Goal: Task Accomplishment & Management: Manage account settings

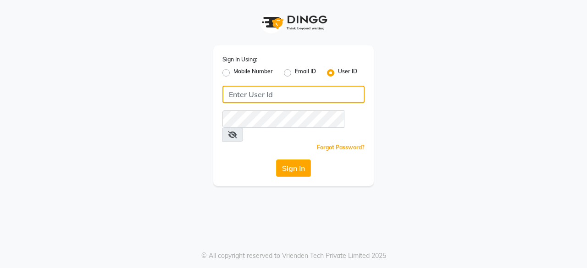
click at [262, 95] on input "Username" at bounding box center [294, 94] width 142 height 17
click at [322, 89] on input "Username" at bounding box center [294, 94] width 142 height 17
type input "headlockspb"
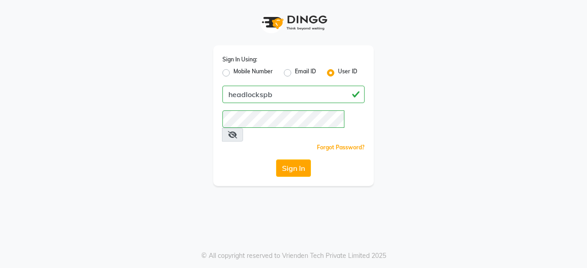
click at [230, 143] on div "Sign In Using: Mobile Number Email ID User ID headlockspb Remember me Forgot Pa…" at bounding box center [293, 115] width 161 height 141
click at [305, 160] on button "Sign In" at bounding box center [293, 168] width 35 height 17
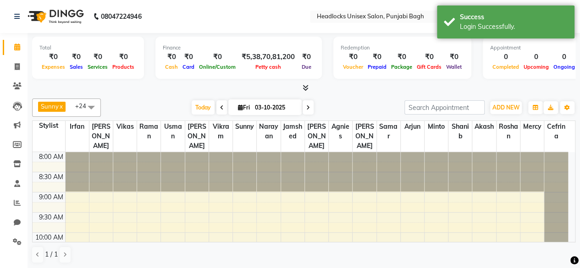
scroll to position [120, 0]
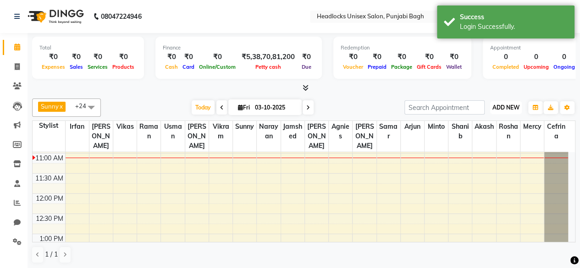
click at [518, 105] on span "ADD NEW" at bounding box center [506, 107] width 27 height 7
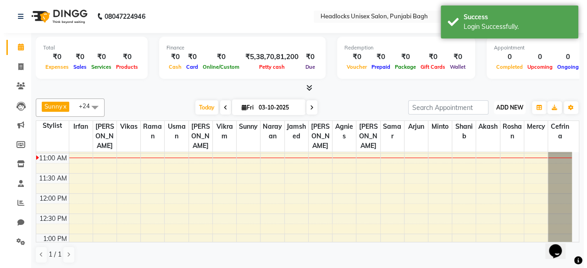
scroll to position [0, 0]
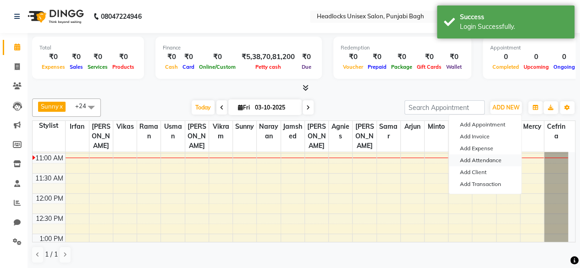
click at [468, 156] on link "Add Attendance" at bounding box center [485, 161] width 72 height 12
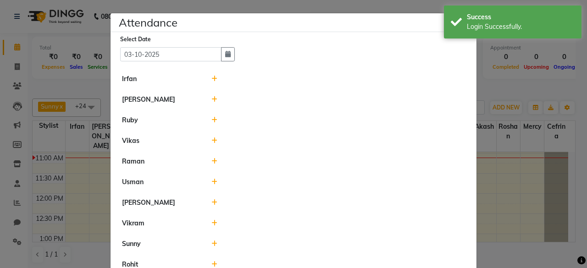
click at [212, 77] on icon at bounding box center [215, 79] width 6 height 6
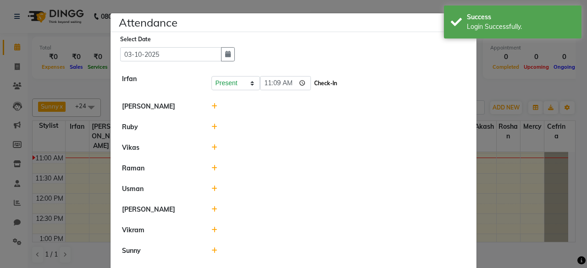
click at [317, 83] on button "Check-In" at bounding box center [326, 83] width 28 height 13
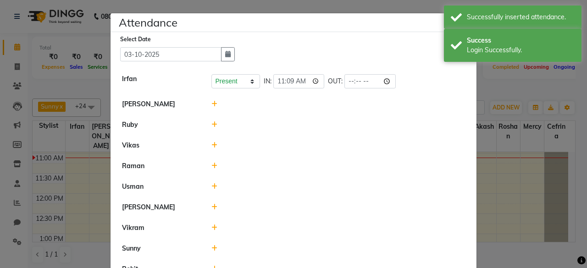
click at [212, 105] on icon at bounding box center [215, 104] width 6 height 6
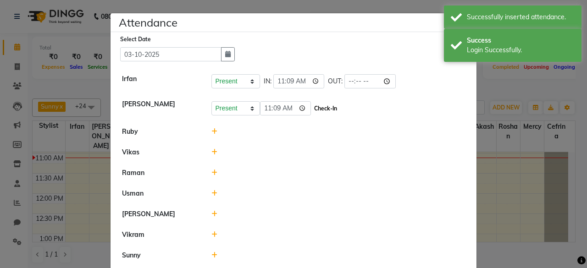
click at [326, 105] on button "Check-In" at bounding box center [326, 108] width 28 height 13
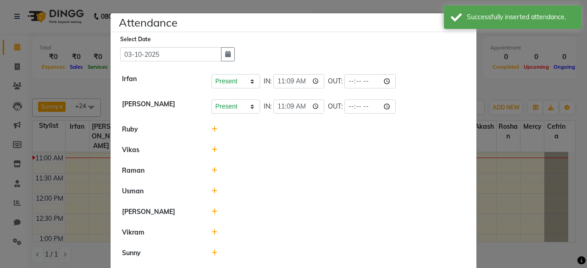
click at [212, 128] on icon at bounding box center [215, 129] width 6 height 6
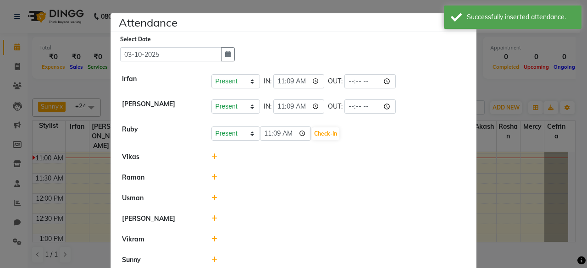
click at [212, 159] on icon at bounding box center [215, 157] width 6 height 6
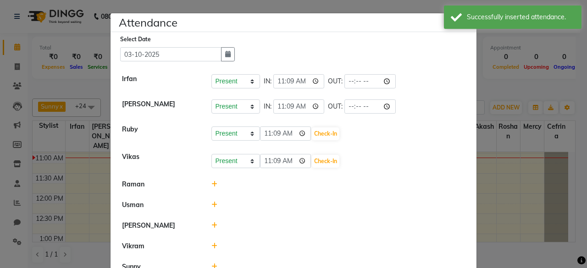
click at [212, 183] on icon at bounding box center [215, 184] width 6 height 6
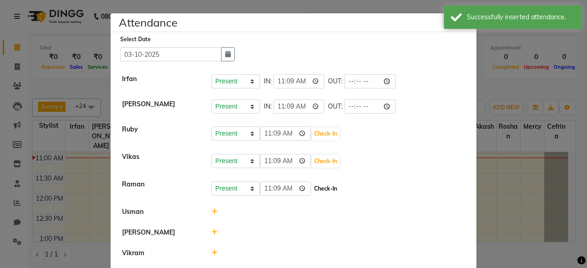
click at [327, 189] on button "Check-In" at bounding box center [326, 189] width 28 height 13
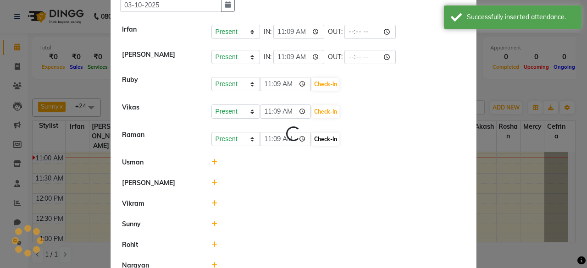
scroll to position [51, 0]
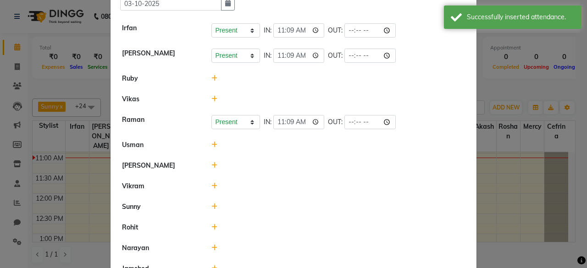
click at [212, 225] on icon at bounding box center [215, 227] width 6 height 6
click at [326, 228] on button "Check-In" at bounding box center [326, 232] width 28 height 13
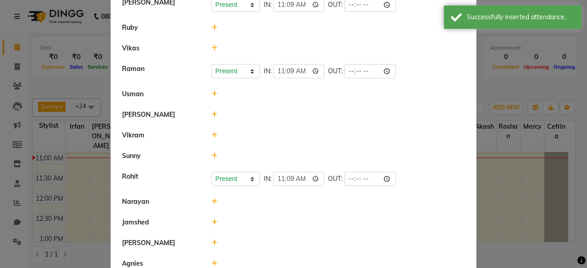
scroll to position [103, 0]
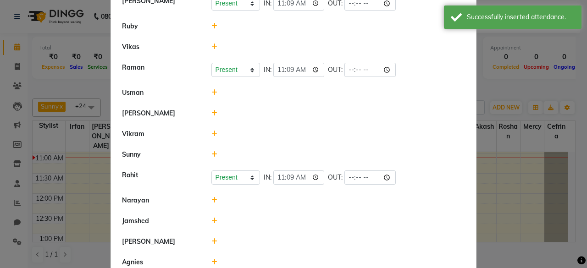
click at [213, 199] on icon at bounding box center [215, 200] width 6 height 6
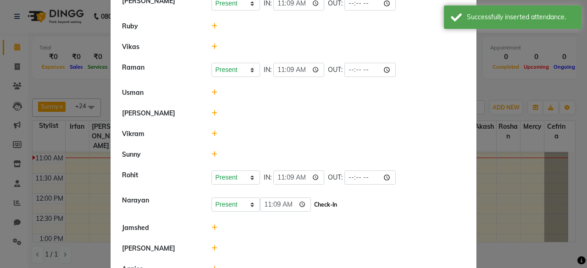
click at [326, 205] on button "Check-In" at bounding box center [326, 205] width 28 height 13
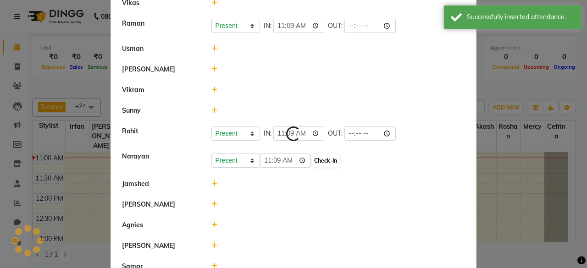
scroll to position [149, 0]
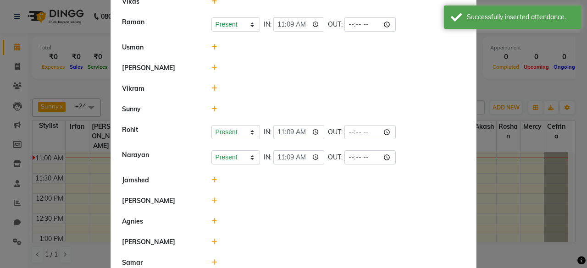
click at [212, 218] on icon at bounding box center [215, 221] width 6 height 6
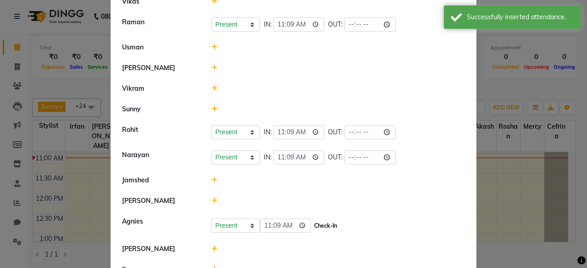
click at [328, 227] on button "Check-In" at bounding box center [326, 226] width 28 height 13
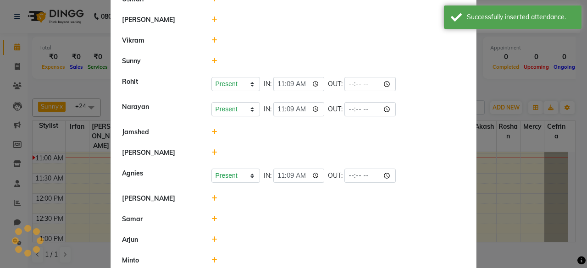
scroll to position [199, 0]
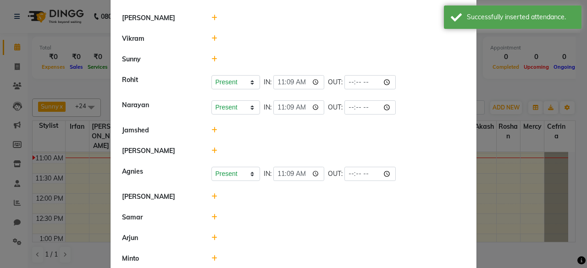
click at [212, 194] on icon at bounding box center [215, 197] width 6 height 6
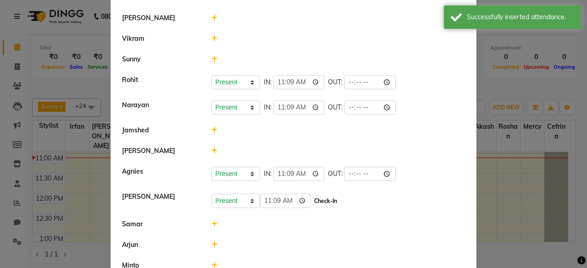
click at [329, 201] on button "Check-In" at bounding box center [326, 201] width 28 height 13
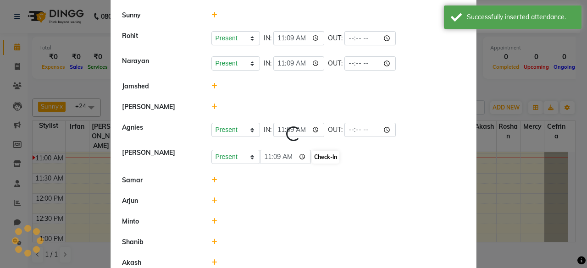
scroll to position [245, 0]
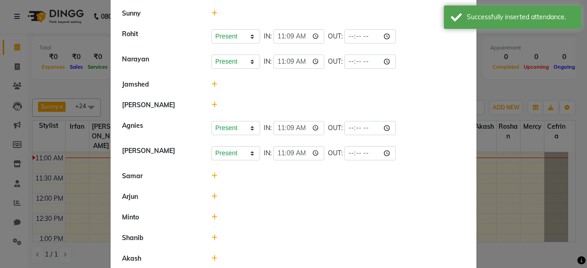
click at [212, 173] on icon at bounding box center [215, 176] width 6 height 6
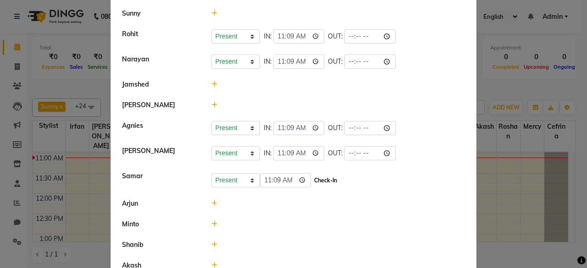
click at [321, 179] on button "Check-In" at bounding box center [326, 180] width 28 height 13
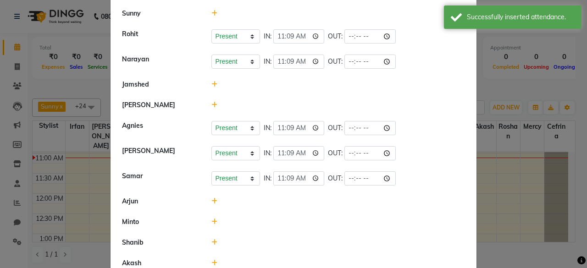
click at [212, 201] on icon at bounding box center [215, 201] width 6 height 6
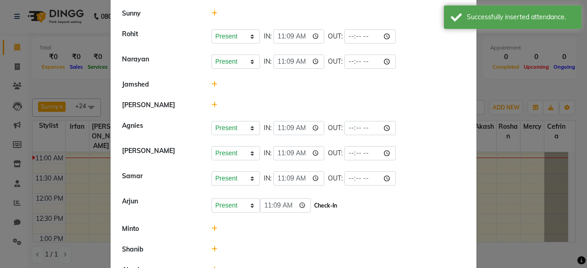
click at [327, 200] on button "Check-In" at bounding box center [326, 206] width 28 height 13
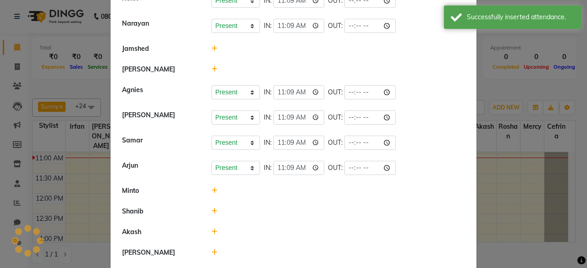
scroll to position [281, 0]
click at [212, 187] on icon at bounding box center [215, 190] width 6 height 6
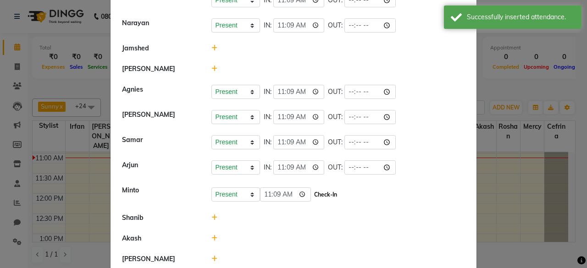
click at [318, 192] on button "Check-In" at bounding box center [326, 195] width 28 height 13
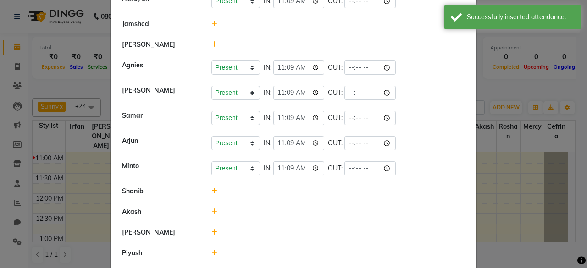
click at [212, 229] on icon at bounding box center [215, 232] width 6 height 6
click at [323, 238] on button "Check-In" at bounding box center [326, 237] width 28 height 13
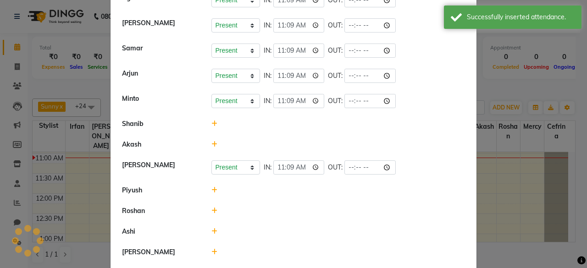
scroll to position [373, 0]
click at [212, 207] on icon at bounding box center [215, 210] width 6 height 6
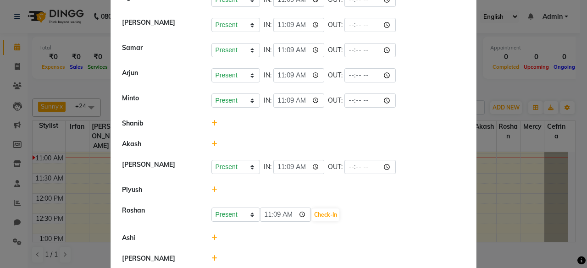
click at [338, 212] on div "Present Absent Late Half Day Weekly Off 11:09 Check-In" at bounding box center [339, 215] width 254 height 15
click at [334, 212] on div "Present Absent Late Half Day Weekly Off 11:09 Check-In" at bounding box center [339, 215] width 254 height 15
click at [334, 212] on button "Check-In" at bounding box center [326, 215] width 28 height 13
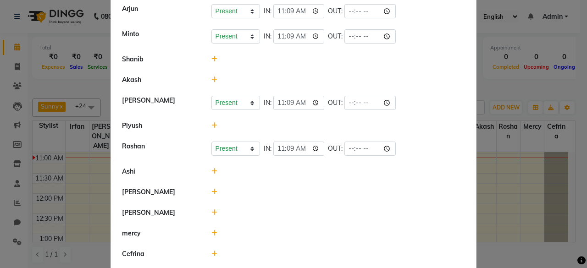
scroll to position [438, 0]
click at [212, 189] on icon at bounding box center [215, 192] width 6 height 6
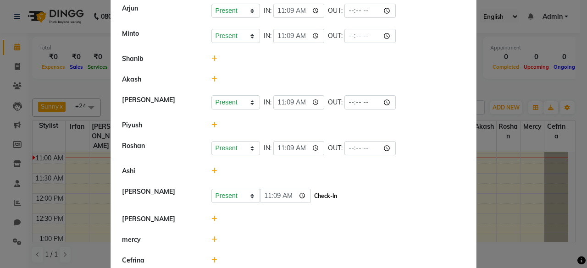
click at [319, 192] on button "Check-In" at bounding box center [326, 196] width 28 height 13
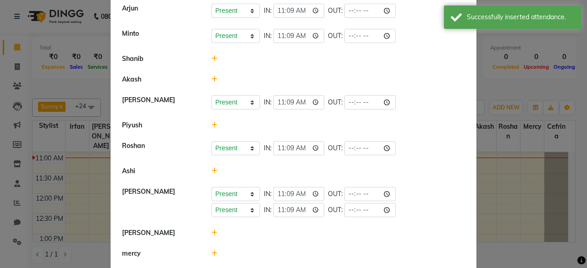
click at [219, 213] on li "[PERSON_NAME] Present Absent Late Half Day Weekly Off IN: 11:09 OUT: Present Ab…" at bounding box center [294, 203] width 362 height 42
click at [246, 223] on li "[PERSON_NAME]" at bounding box center [294, 233] width 362 height 21
click at [212, 230] on icon at bounding box center [215, 233] width 6 height 6
click at [319, 233] on button "Check-In" at bounding box center [326, 237] width 28 height 13
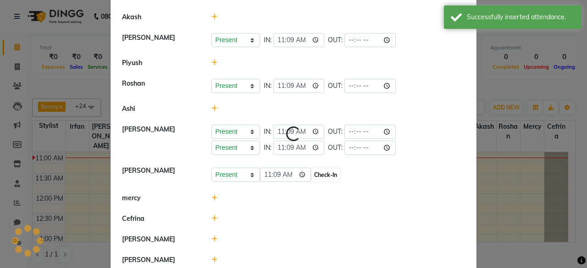
scroll to position [501, 0]
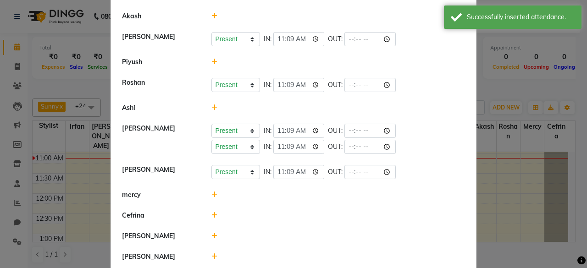
click at [212, 233] on icon at bounding box center [215, 236] width 6 height 6
click at [321, 234] on button "Check-In" at bounding box center [326, 240] width 28 height 13
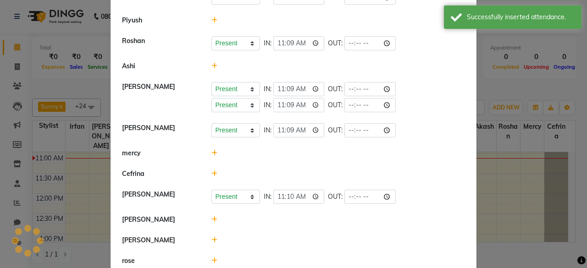
scroll to position [543, 0]
click at [212, 237] on icon at bounding box center [215, 240] width 6 height 6
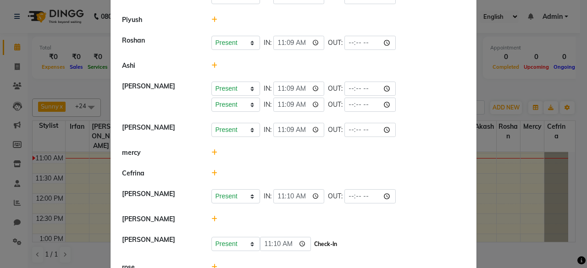
click at [329, 238] on button "Check-In" at bounding box center [326, 244] width 28 height 13
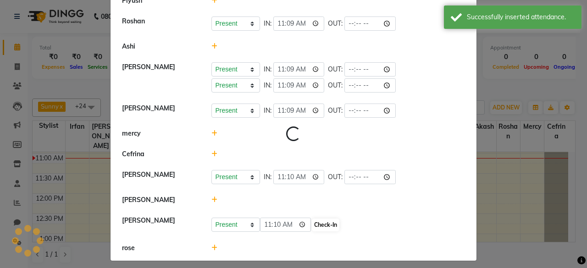
scroll to position [561, 0]
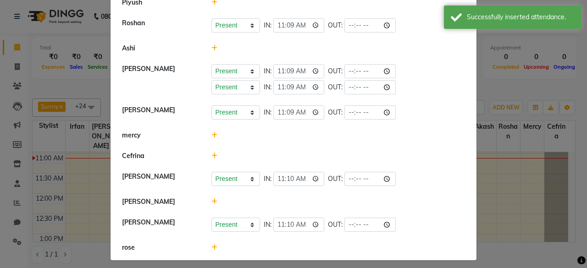
click at [206, 244] on div at bounding box center [339, 248] width 268 height 10
click at [212, 245] on icon at bounding box center [215, 248] width 6 height 6
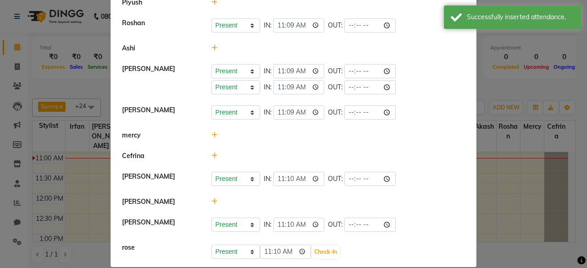
scroll to position [563, 0]
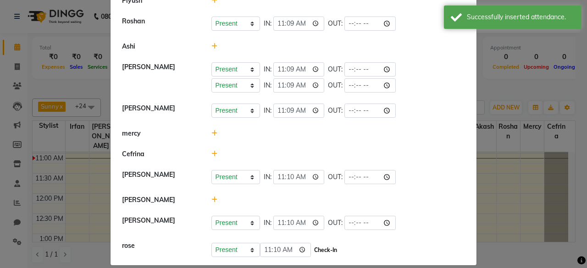
click at [318, 245] on button "Check-In" at bounding box center [326, 250] width 28 height 13
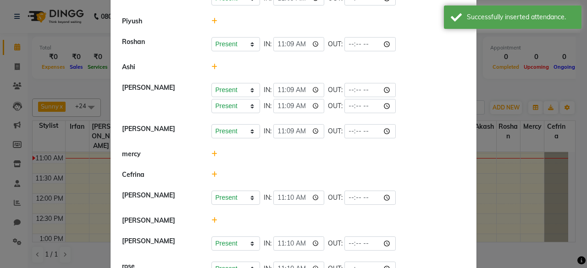
scroll to position [565, 0]
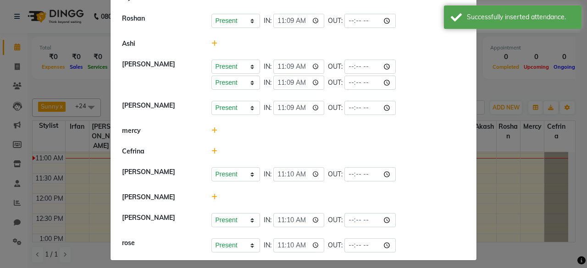
click at [213, 194] on icon at bounding box center [215, 197] width 6 height 6
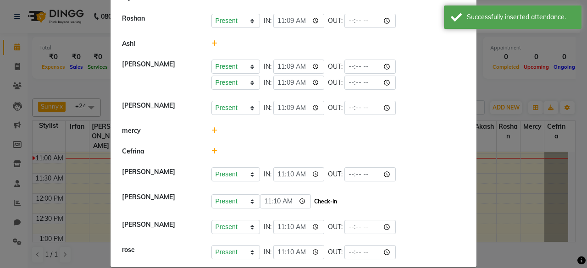
click at [333, 195] on button "Check-In" at bounding box center [326, 201] width 28 height 13
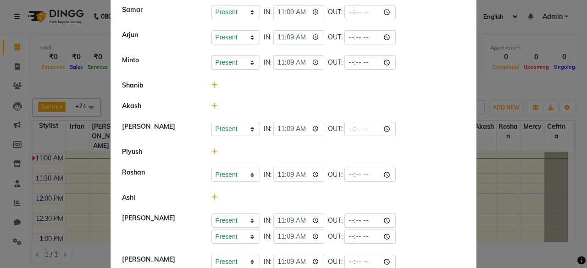
scroll to position [409, 0]
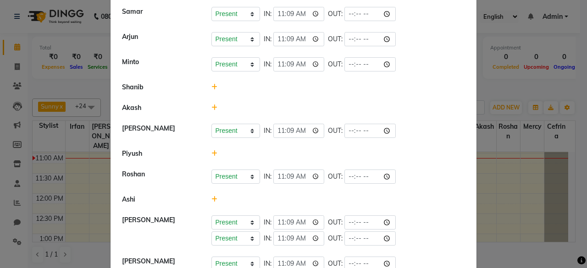
click at [212, 87] on icon at bounding box center [215, 87] width 6 height 6
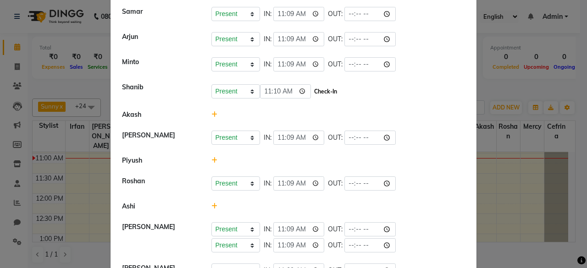
click at [322, 87] on button "Check-In" at bounding box center [326, 91] width 28 height 13
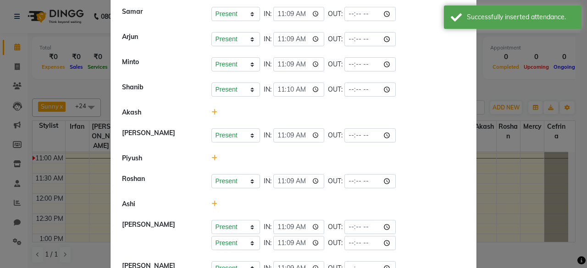
scroll to position [401, 0]
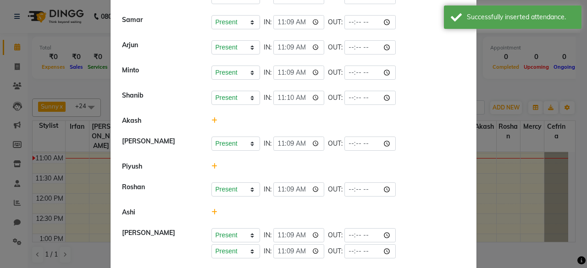
click at [212, 118] on icon at bounding box center [215, 120] width 6 height 6
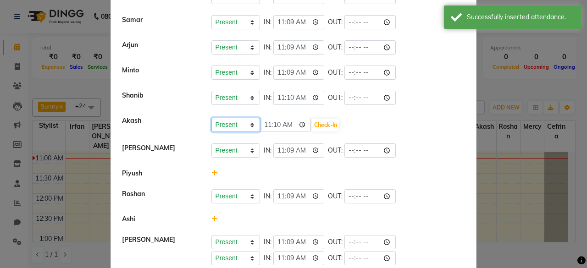
click at [237, 121] on select "Present Absent Late Half Day Weekly Off" at bounding box center [236, 125] width 49 height 14
select select "A"
click at [212, 118] on select "Present Absent Late Half Day Weekly Off" at bounding box center [236, 125] width 49 height 14
click at [265, 119] on button "Save" at bounding box center [270, 125] width 18 height 13
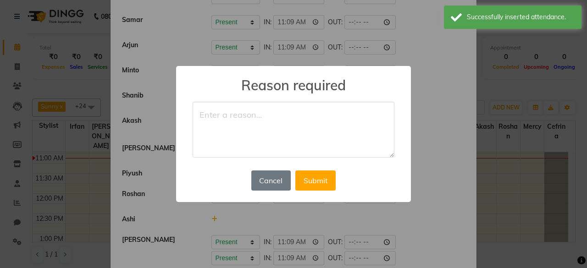
click at [265, 119] on textarea at bounding box center [294, 130] width 202 height 56
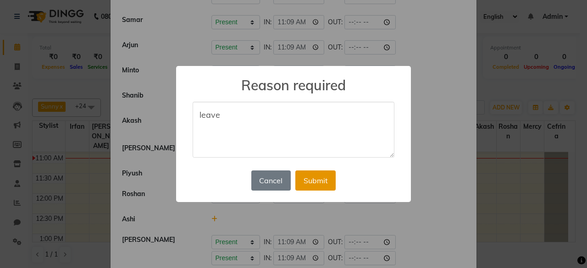
type textarea "leave"
click at [315, 178] on button "Submit" at bounding box center [315, 181] width 40 height 20
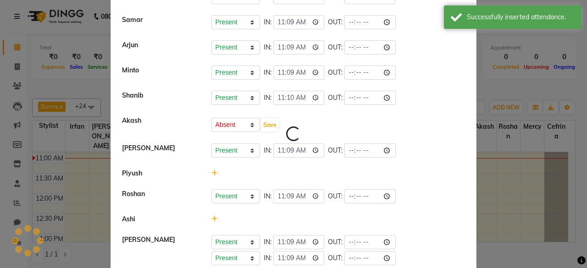
scroll to position [0, 0]
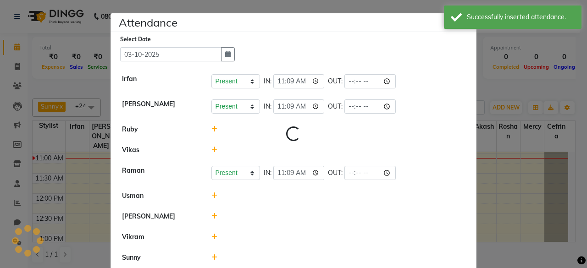
select select "A"
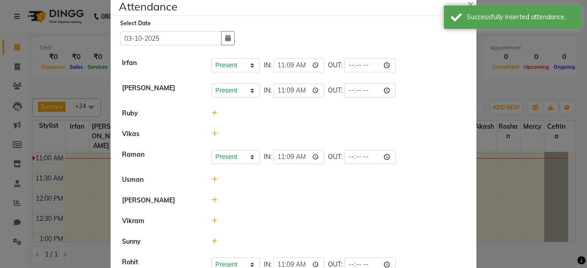
scroll to position [20, 0]
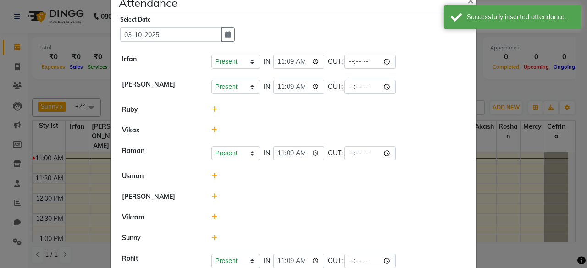
click at [212, 173] on icon at bounding box center [215, 176] width 6 height 6
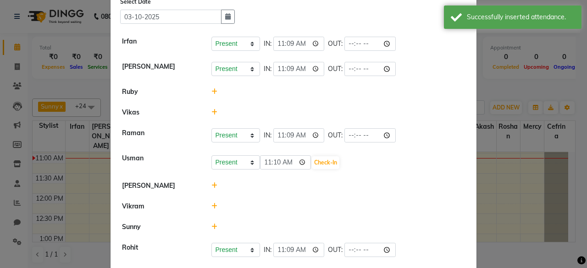
scroll to position [39, 0]
click at [212, 207] on icon at bounding box center [215, 205] width 6 height 6
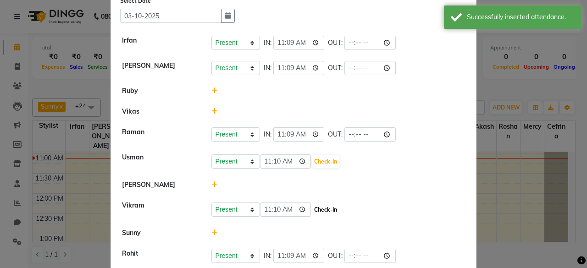
click at [336, 213] on button "Check-In" at bounding box center [326, 210] width 28 height 13
select select "A"
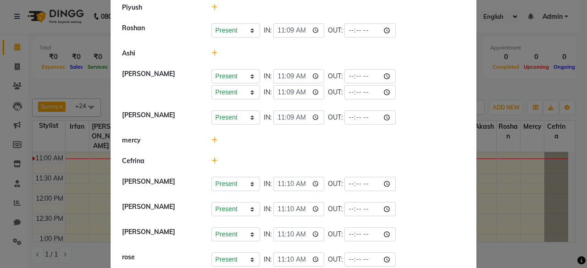
scroll to position [570, 0]
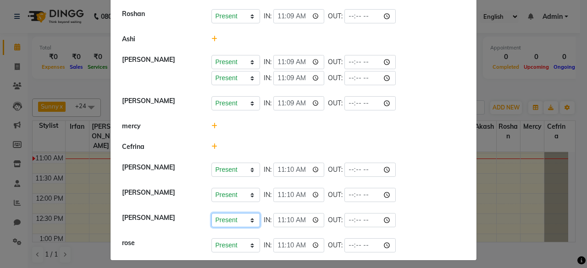
click at [217, 213] on select "Present Absent Late Half Day Weekly Off" at bounding box center [236, 220] width 49 height 14
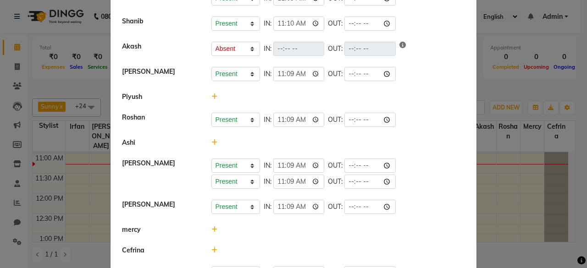
scroll to position [584, 0]
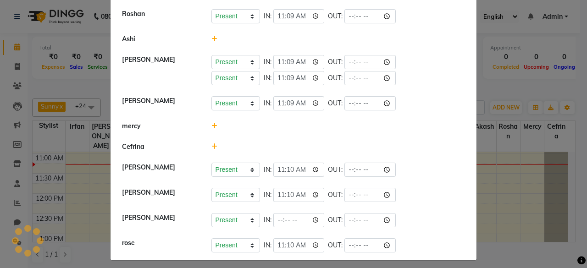
type input "00:10"
select select "A"
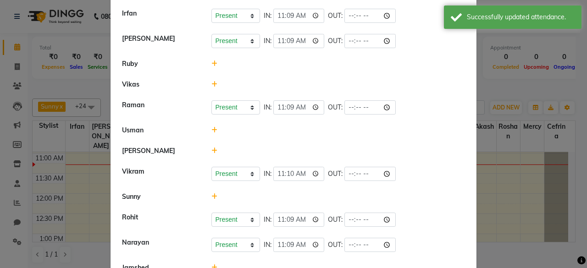
scroll to position [67, 0]
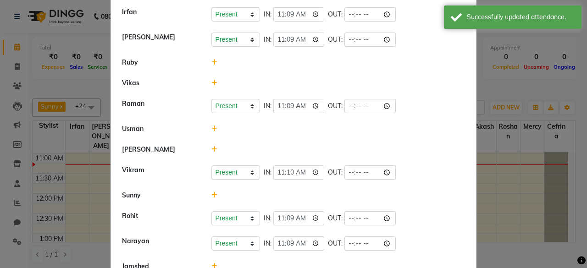
click at [212, 128] on icon at bounding box center [215, 129] width 6 height 6
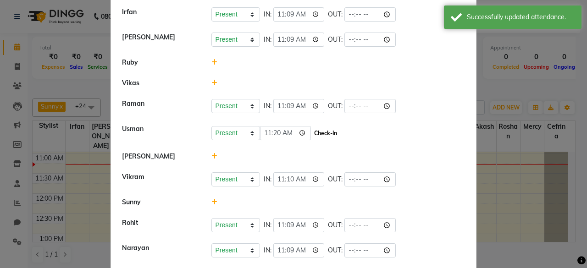
click at [334, 136] on button "Check-In" at bounding box center [326, 133] width 28 height 13
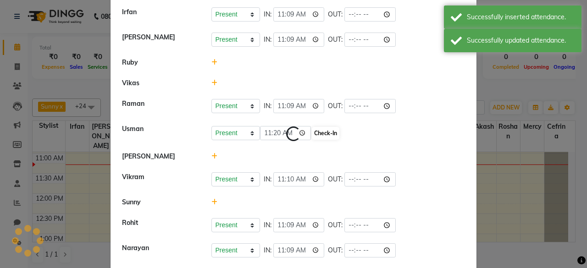
select select "A"
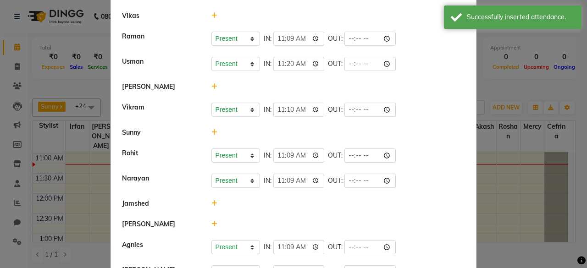
scroll to position [211, 0]
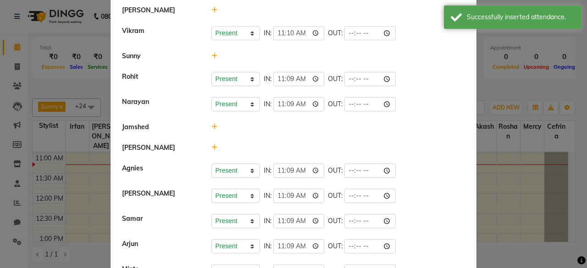
click at [212, 125] on icon at bounding box center [215, 127] width 6 height 6
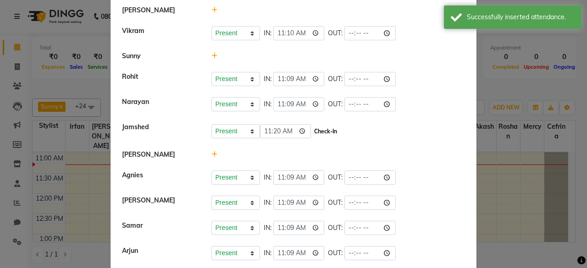
click at [312, 132] on button "Check-In" at bounding box center [326, 131] width 28 height 13
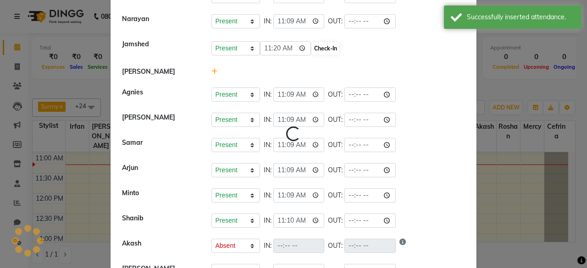
select select "A"
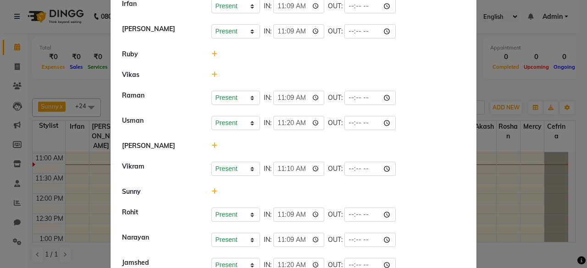
scroll to position [0, 0]
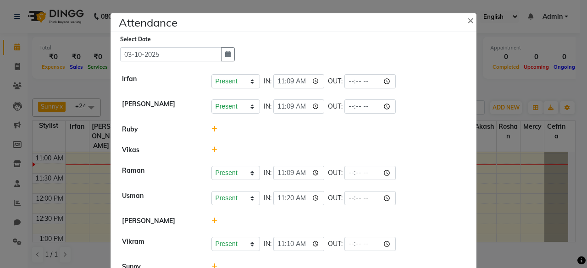
click at [481, 150] on ngb-modal-window "Attendance × Select Date [DATE] [PERSON_NAME] Present Absent Late Half Day Week…" at bounding box center [293, 134] width 587 height 268
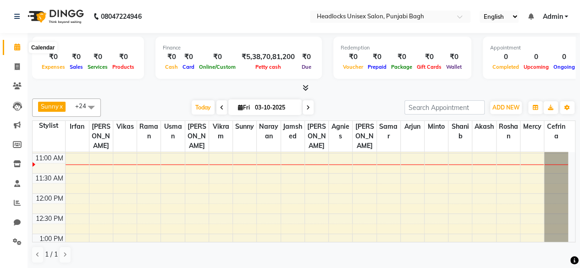
click at [15, 43] on span at bounding box center [17, 47] width 16 height 11
click at [16, 182] on icon at bounding box center [17, 183] width 6 height 7
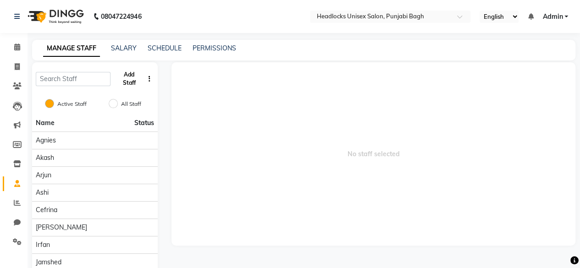
click at [132, 84] on button "Add Staff" at bounding box center [128, 79] width 29 height 24
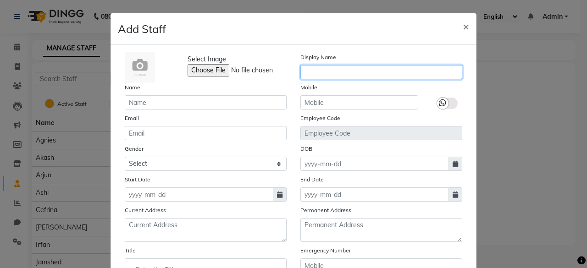
click at [316, 74] on input "text" at bounding box center [382, 72] width 162 height 14
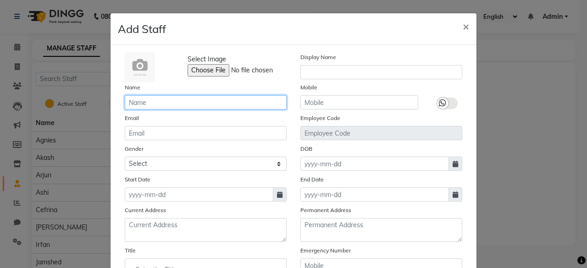
click at [212, 109] on input "text" at bounding box center [206, 102] width 162 height 14
type input "[PERSON_NAME]"
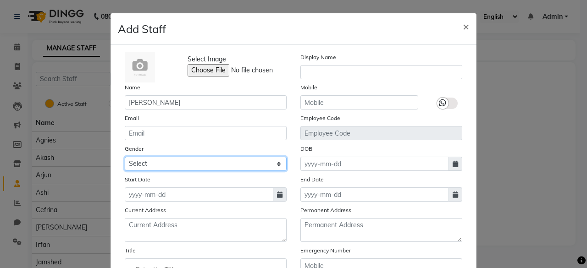
click at [196, 169] on select "Select [DEMOGRAPHIC_DATA] [DEMOGRAPHIC_DATA] Other Prefer Not To Say" at bounding box center [206, 164] width 162 height 14
select select "[DEMOGRAPHIC_DATA]"
click at [125, 157] on select "Select [DEMOGRAPHIC_DATA] [DEMOGRAPHIC_DATA] Other Prefer Not To Say" at bounding box center [206, 164] width 162 height 14
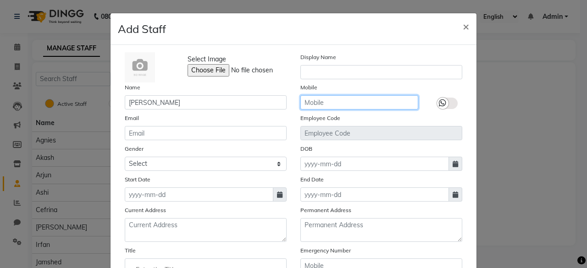
click at [326, 100] on input "text" at bounding box center [360, 102] width 118 height 14
type input "8920008754"
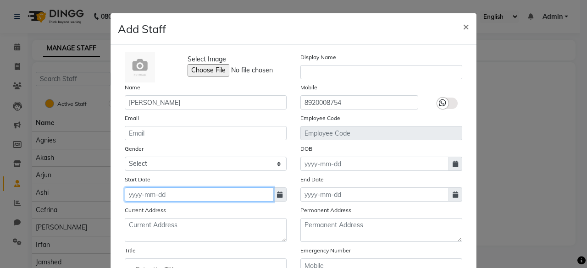
click at [168, 197] on input at bounding box center [199, 195] width 149 height 14
select select "10"
select select "2025"
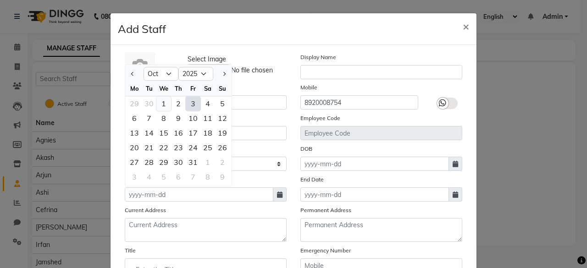
click at [160, 104] on div "1" at bounding box center [163, 103] width 15 height 15
type input "01-10-2025"
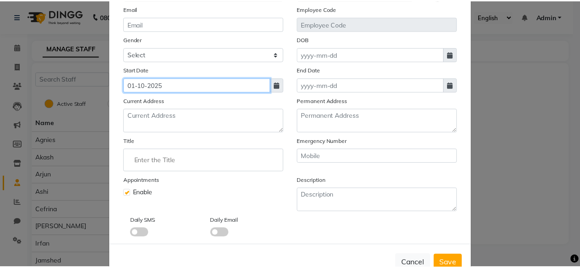
scroll to position [110, 0]
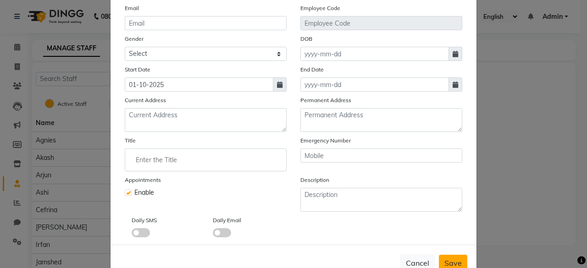
click at [447, 259] on span "Save" at bounding box center [453, 263] width 17 height 9
select select
checkbox input "false"
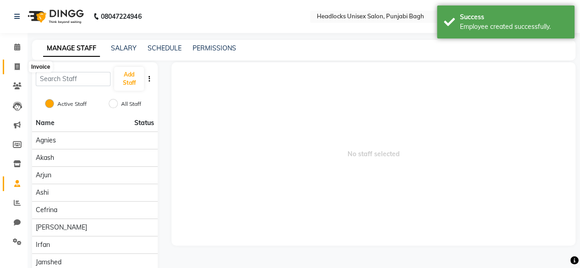
click at [20, 62] on span at bounding box center [17, 67] width 16 height 11
select select "service"
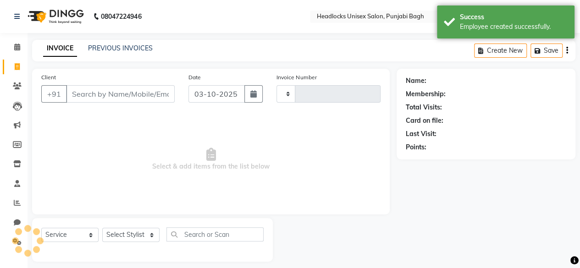
scroll to position [7, 0]
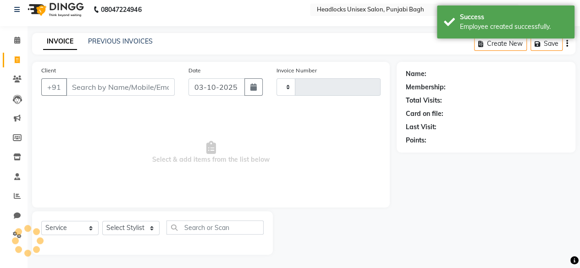
type input "6686"
select select "7719"
drag, startPoint x: 127, startPoint y: 30, endPoint x: 127, endPoint y: 36, distance: 6.4
click at [127, 36] on div "08047224946 Select Location × Headlocks Unisex Salon, Punjabi Bagh English ENGL…" at bounding box center [290, 131] width 580 height 276
click at [127, 36] on div "INVOICE PREVIOUS INVOICES Create New Save" at bounding box center [304, 44] width 544 height 22
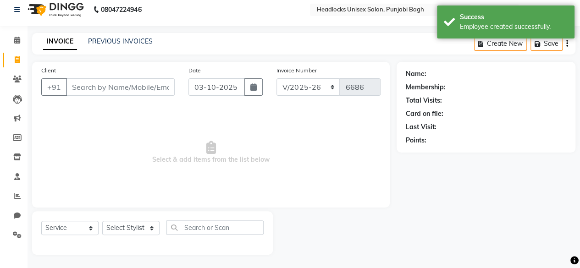
click at [64, 38] on link "INVOICE" at bounding box center [60, 41] width 34 height 17
drag, startPoint x: 125, startPoint y: 48, endPoint x: 139, endPoint y: 44, distance: 14.5
click at [139, 44] on div "INVOICE PREVIOUS INVOICES Create New Save" at bounding box center [304, 44] width 544 height 22
click at [139, 44] on link "PREVIOUS INVOICES" at bounding box center [120, 41] width 65 height 8
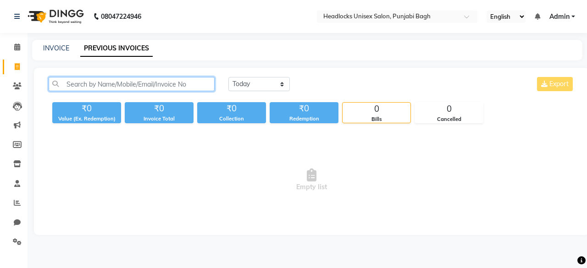
click at [130, 86] on input "text" at bounding box center [132, 84] width 166 height 14
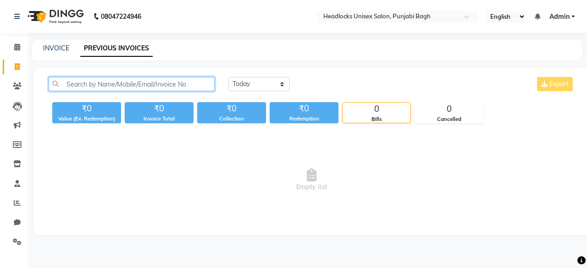
click at [130, 86] on input "text" at bounding box center [132, 84] width 166 height 14
drag, startPoint x: 130, startPoint y: 86, endPoint x: 61, endPoint y: 43, distance: 81.8
click at [61, 43] on main "INVOICE PREVIOUS INVOICES [DATE] [DATE] Custom Range Export ₹0 Value (Ex. Redem…" at bounding box center [308, 144] width 560 height 209
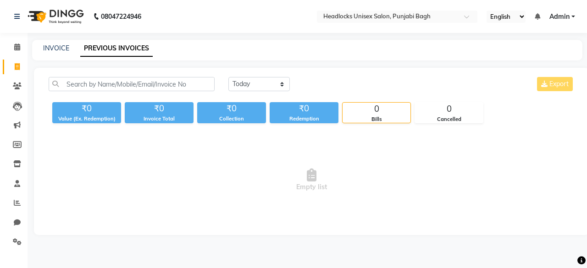
click at [61, 43] on div "INVOICE PREVIOUS INVOICES" at bounding box center [307, 50] width 551 height 21
click at [61, 46] on link "INVOICE" at bounding box center [56, 48] width 26 height 8
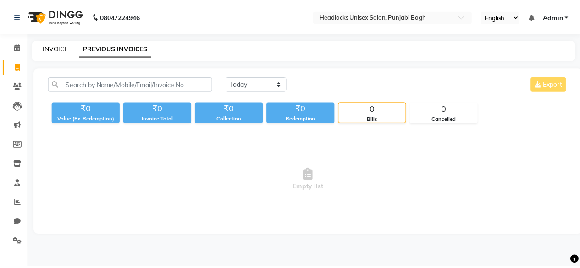
scroll to position [7, 0]
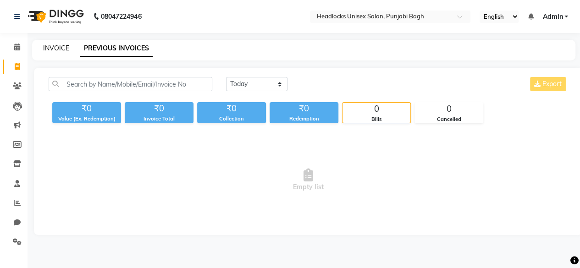
select select "service"
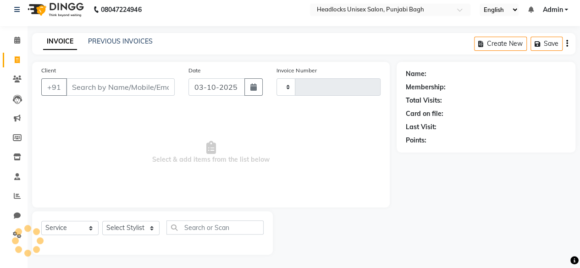
type input "6686"
select select "7719"
click at [61, 46] on link "INVOICE" at bounding box center [60, 41] width 34 height 17
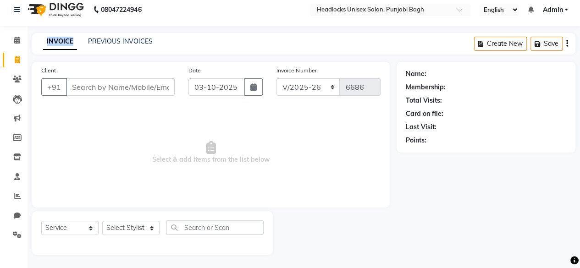
click at [61, 46] on link "INVOICE" at bounding box center [60, 41] width 34 height 17
click at [112, 40] on link "PREVIOUS INVOICES" at bounding box center [120, 41] width 65 height 8
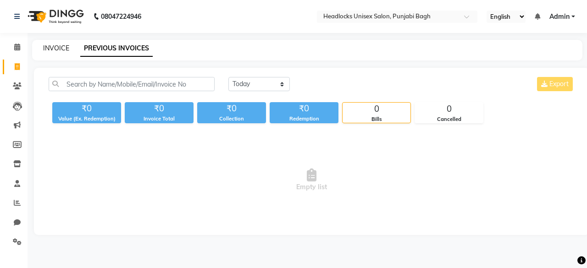
click at [61, 49] on link "INVOICE" at bounding box center [56, 48] width 26 height 8
select select "service"
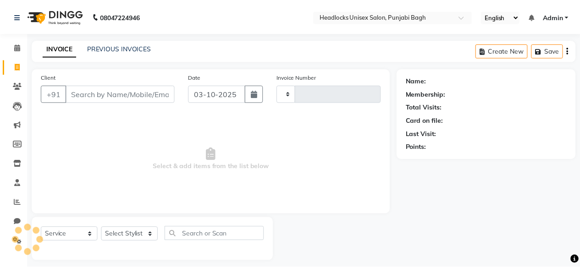
scroll to position [7, 0]
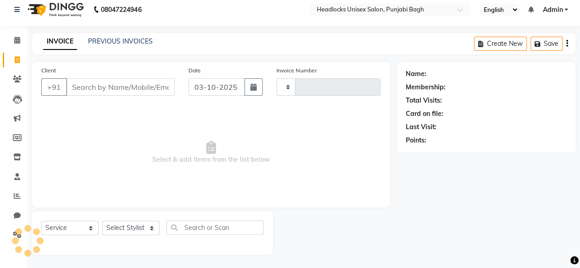
type input "6686"
select select "7719"
click at [140, 45] on link "PREVIOUS INVOICES" at bounding box center [120, 41] width 65 height 8
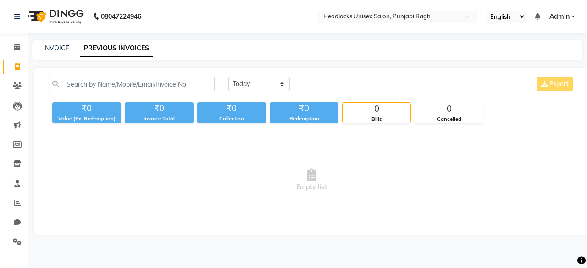
click at [140, 45] on link "PREVIOUS INVOICES" at bounding box center [116, 48] width 72 height 17
click at [269, 81] on select "[DATE] [DATE] Custom Range" at bounding box center [258, 84] width 61 height 14
select select "range"
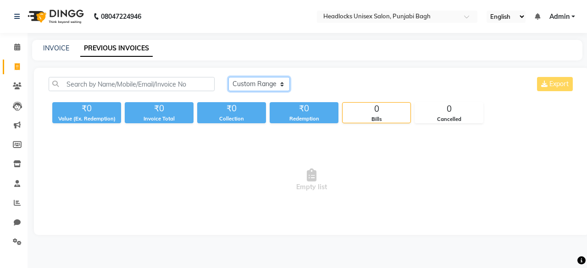
click at [228, 77] on select "[DATE] [DATE] Custom Range" at bounding box center [258, 84] width 61 height 14
click at [158, 91] on div "[DATE] [DATE] Custom Range [DATE] - [DATE] Export" at bounding box center [312, 88] width 540 height 22
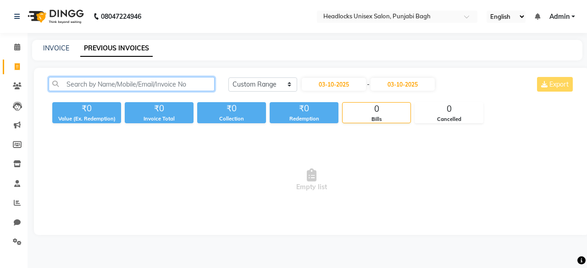
click at [138, 79] on input "text" at bounding box center [132, 84] width 166 height 14
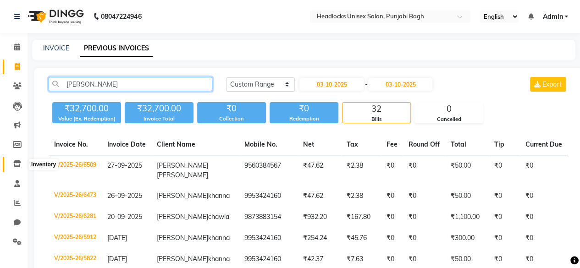
type input "[PERSON_NAME]"
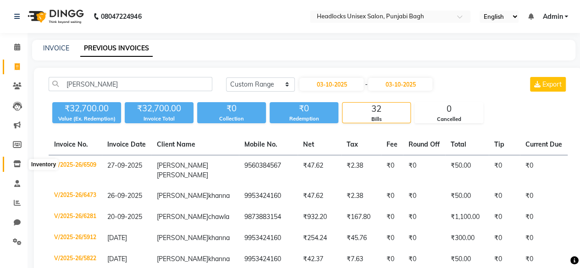
click at [18, 166] on icon at bounding box center [17, 164] width 8 height 7
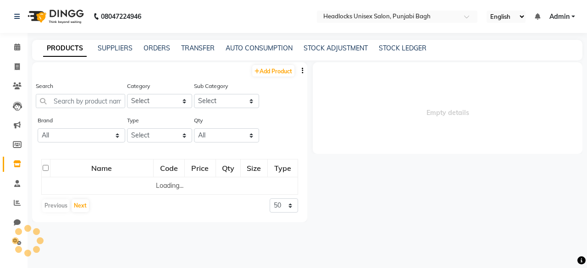
select select
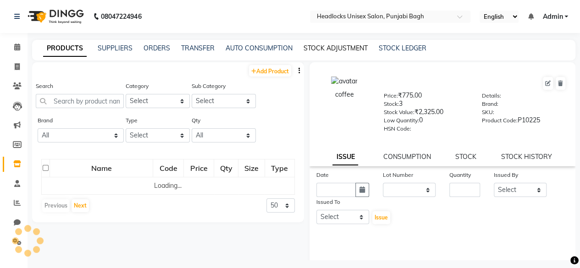
click at [311, 47] on link "STOCK ADJUSTMENT" at bounding box center [336, 48] width 64 height 8
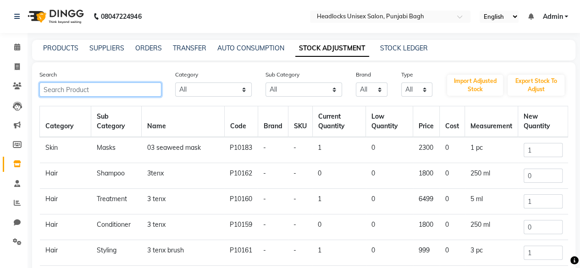
click at [128, 86] on input "text" at bounding box center [100, 90] width 122 height 14
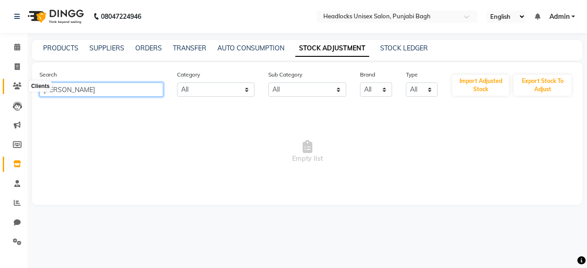
type input "[PERSON_NAME]"
click at [16, 82] on span at bounding box center [17, 86] width 16 height 11
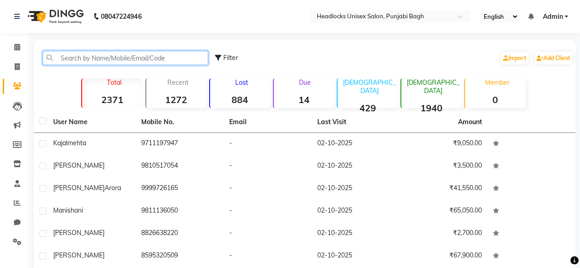
click at [119, 58] on input "text" at bounding box center [126, 58] width 166 height 14
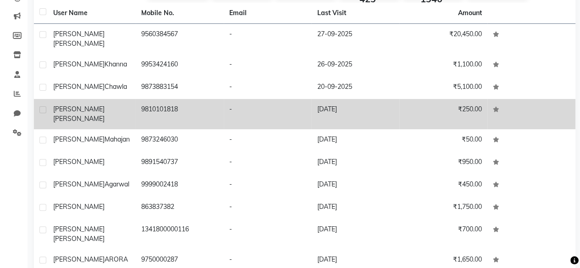
scroll to position [128, 0]
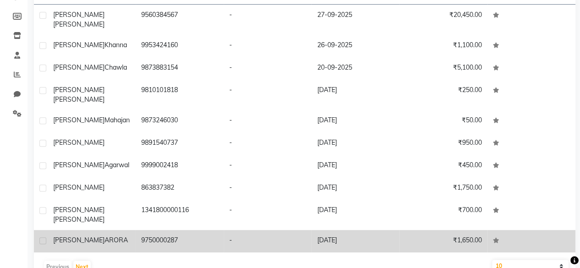
type input "[PERSON_NAME]"
click at [165, 230] on td "9750000287" at bounding box center [180, 241] width 88 height 22
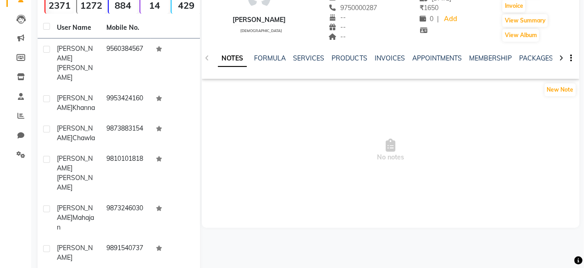
scroll to position [86, 0]
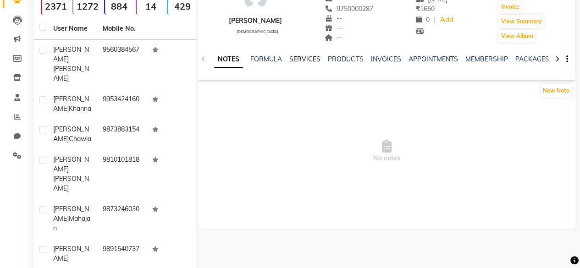
click at [314, 60] on link "SERVICES" at bounding box center [305, 59] width 31 height 8
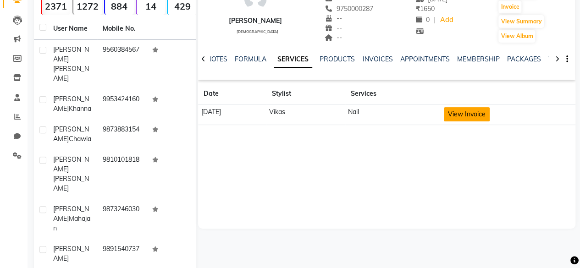
click at [472, 114] on button "View Invoice" at bounding box center [467, 114] width 46 height 14
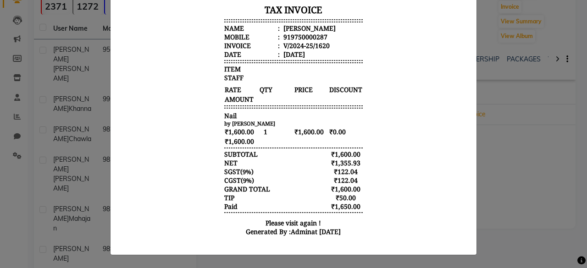
click at [90, 120] on ngb-modal-window "INVOICE View Invoice Close" at bounding box center [293, 134] width 587 height 268
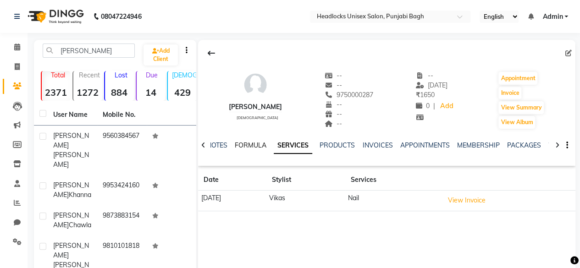
drag, startPoint x: 250, startPoint y: 134, endPoint x: 248, endPoint y: 145, distance: 12.1
click at [248, 145] on div "NOTES FORMULA SERVICES PRODUCTS INVOICES APPOINTMENTS MEMBERSHIP PACKAGES VOUCH…" at bounding box center [387, 146] width 378 height 32
click at [248, 145] on link "FORMULA" at bounding box center [251, 145] width 32 height 8
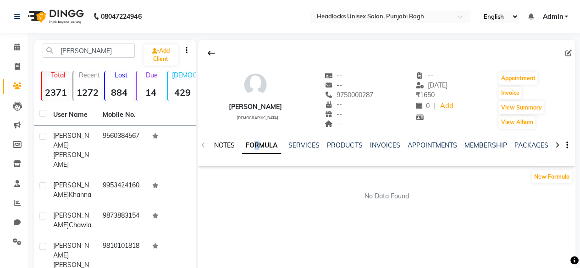
click at [234, 142] on link "NOTES" at bounding box center [224, 145] width 21 height 8
click at [326, 149] on ul "NOTES FORMULA SERVICES PRODUCTS INVOICES APPOINTMENTS MEMBERSHIP PACKAGES VOUCH…" at bounding box center [505, 146] width 583 height 10
click at [339, 145] on link "PRODUCTS" at bounding box center [345, 145] width 35 height 8
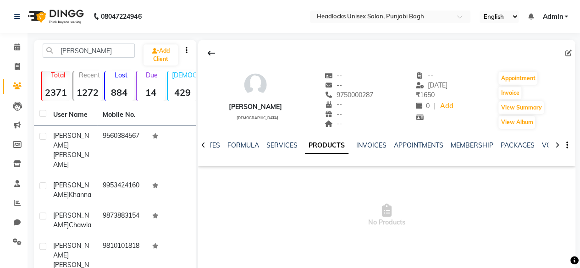
click at [348, 132] on div "NOTES FORMULA SERVICES PRODUCTS INVOICES APPOINTMENTS MEMBERSHIP PACKAGES VOUCH…" at bounding box center [387, 146] width 378 height 32
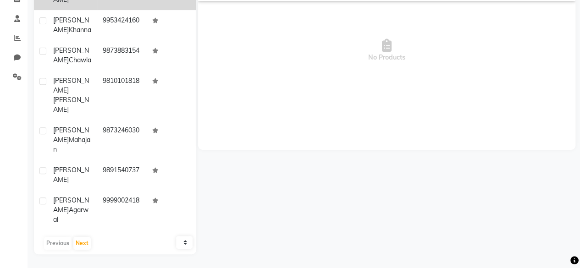
scroll to position [26, 0]
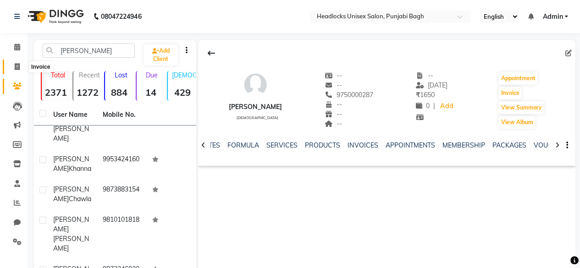
click at [15, 66] on icon at bounding box center [17, 66] width 5 height 7
select select "service"
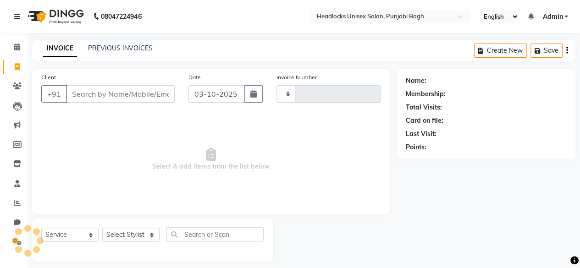
scroll to position [7, 0]
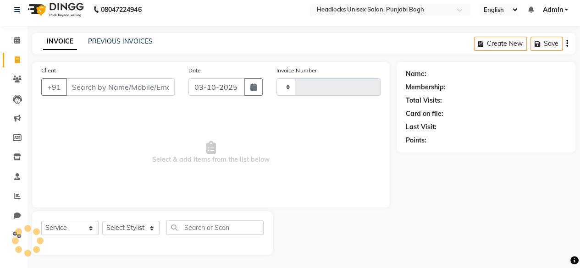
type input "6686"
select select "7719"
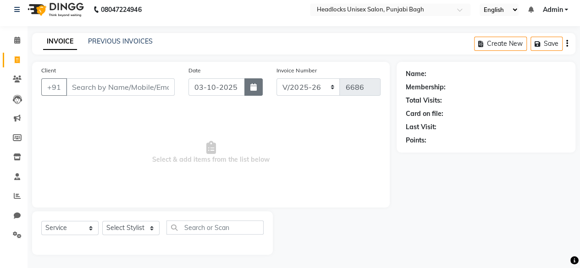
click at [256, 88] on icon "button" at bounding box center [254, 87] width 6 height 7
select select "10"
select select "2025"
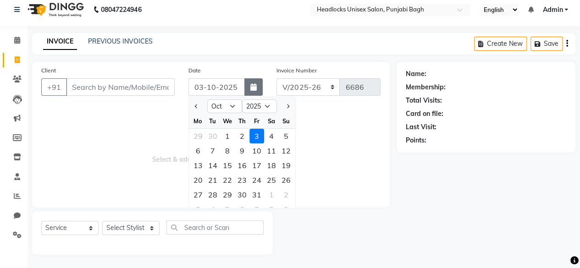
click at [253, 86] on icon "button" at bounding box center [254, 87] width 6 height 7
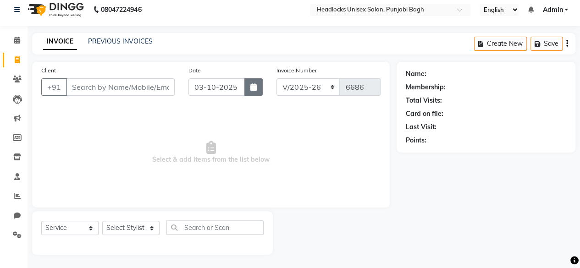
click at [253, 86] on icon "button" at bounding box center [254, 87] width 6 height 7
select select "10"
select select "2025"
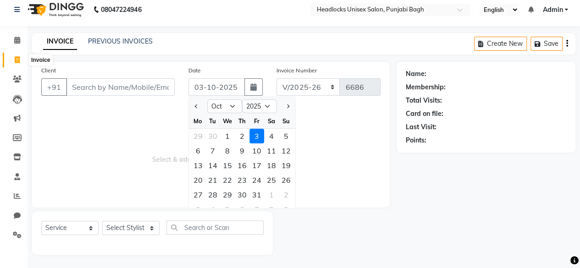
click at [12, 60] on span at bounding box center [17, 60] width 16 height 11
select select "service"
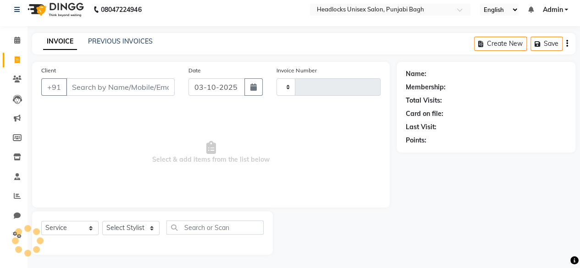
type input "6686"
select select "7719"
drag, startPoint x: 89, startPoint y: 87, endPoint x: 17, endPoint y: 80, distance: 72.3
click at [17, 80] on app-home "08047224946 Select Location × Headlocks Unisex Salon, Punjabi Bagh English ENGL…" at bounding box center [290, 131] width 580 height 276
click at [17, 80] on icon at bounding box center [17, 79] width 9 height 7
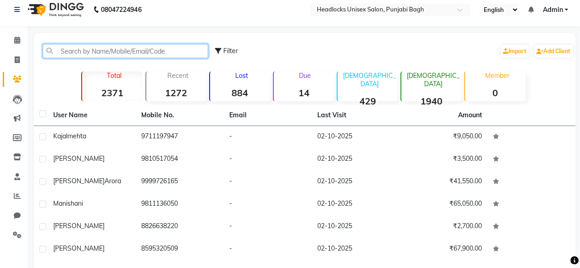
click at [146, 49] on input "text" at bounding box center [126, 51] width 166 height 14
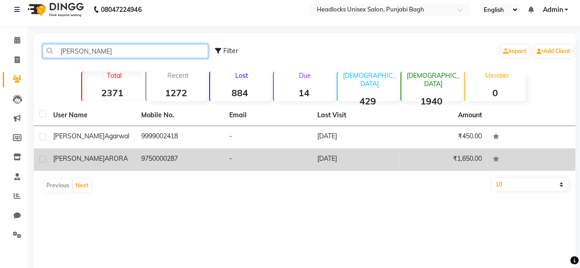
type input "[PERSON_NAME]"
click at [115, 164] on td "[PERSON_NAME]" at bounding box center [92, 160] width 88 height 22
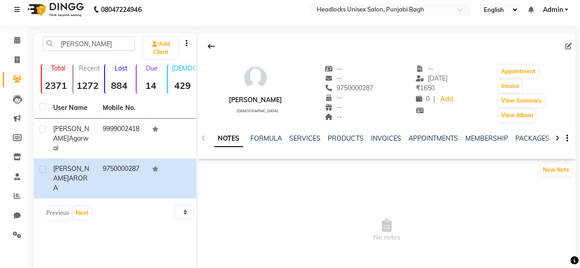
click at [468, 180] on div "New Note" at bounding box center [387, 172] width 378 height 18
click at [302, 134] on link "SERVICES" at bounding box center [305, 138] width 31 height 8
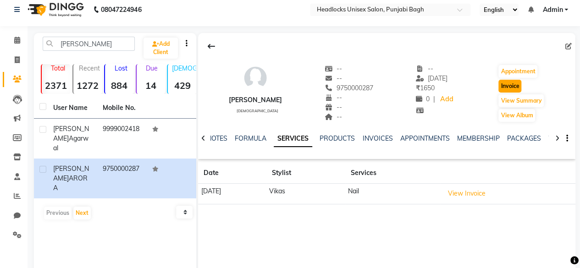
click at [509, 84] on button "Invoice" at bounding box center [510, 86] width 23 height 13
select select "service"
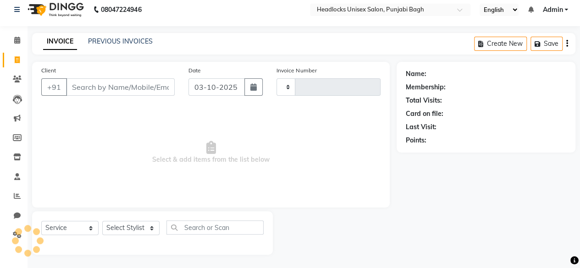
type input "6686"
select select "7719"
type input "9750000287"
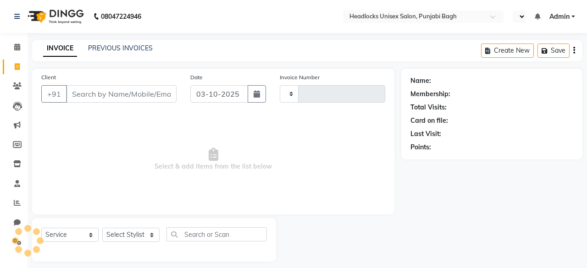
select select "service"
type input "6686"
select select "en"
select select "7719"
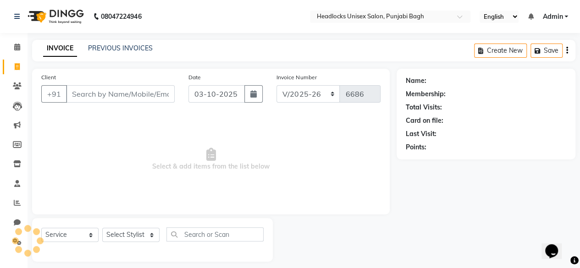
type input "9750000287"
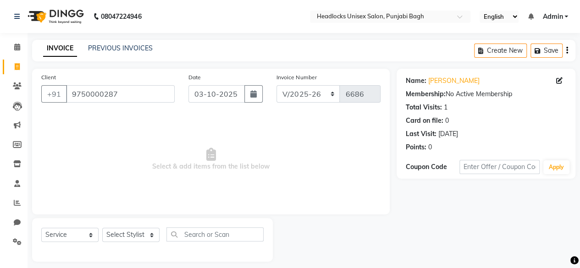
scroll to position [7, 0]
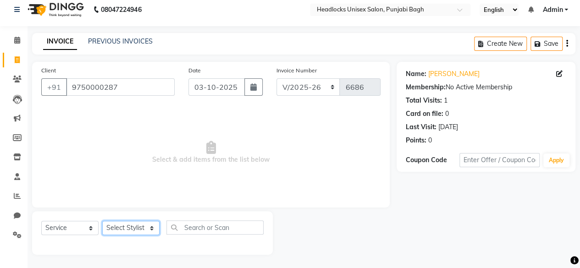
click at [136, 225] on select "Select Stylist ⁠Agnies ⁠Akash Arjun Ashi Cefrina Faizan Irfan Jamshed Jenny Jul…" at bounding box center [130, 228] width 57 height 14
select select "69047"
click at [102, 221] on select "Select Stylist ⁠Agnies ⁠Akash Arjun Ashi Cefrina Faizan Irfan Jamshed Jenny Jul…" at bounding box center [130, 228] width 57 height 14
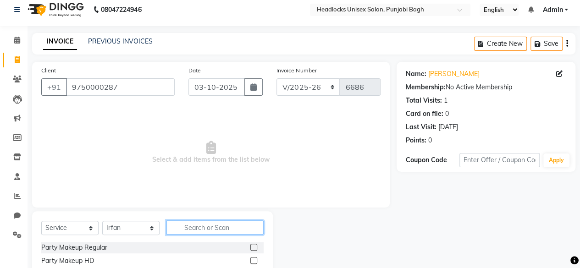
click at [179, 221] on input "text" at bounding box center [215, 228] width 97 height 14
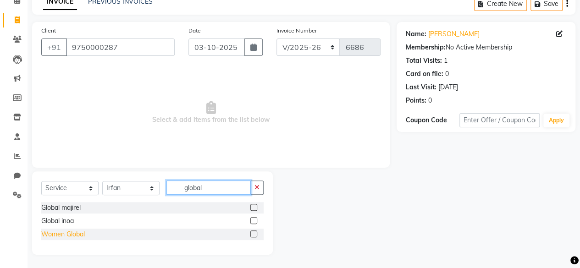
type input "global"
drag, startPoint x: 51, startPoint y: 234, endPoint x: 72, endPoint y: 237, distance: 21.4
click at [72, 237] on div "Women Global" at bounding box center [63, 235] width 44 height 10
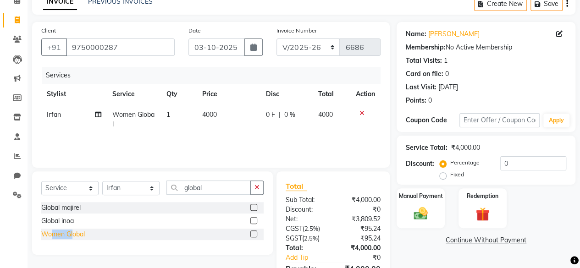
click at [72, 237] on div "Women Global" at bounding box center [63, 235] width 44 height 10
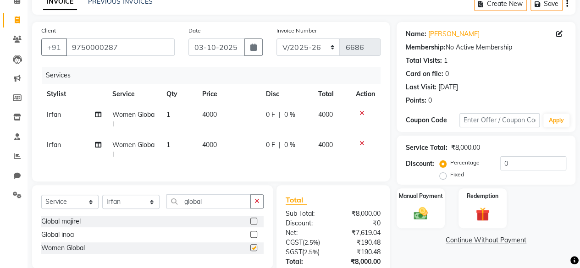
checkbox input "false"
click at [201, 149] on td "4000" at bounding box center [229, 150] width 64 height 30
select select "69047"
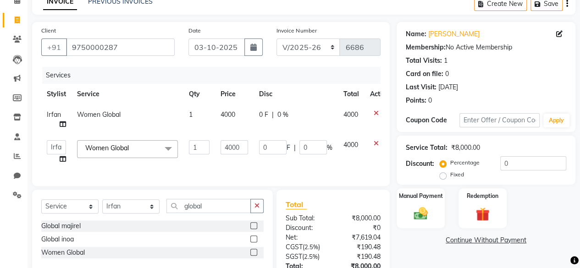
click at [374, 113] on icon at bounding box center [376, 113] width 5 height 6
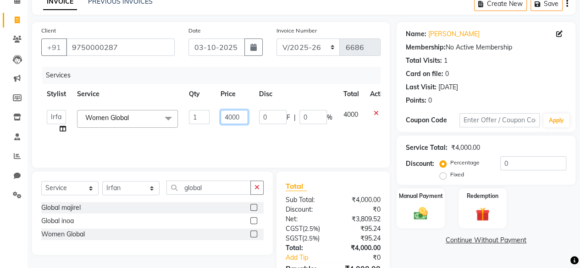
click at [221, 116] on input "4000" at bounding box center [235, 117] width 28 height 14
type input "1"
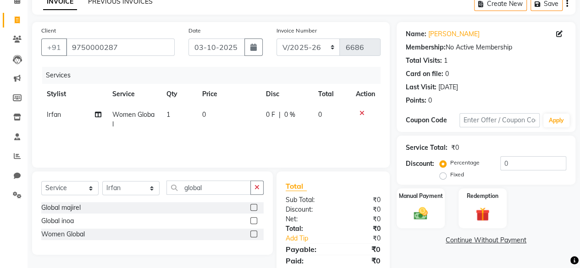
click at [114, 4] on link "PREVIOUS INVOICES" at bounding box center [120, 1] width 65 height 8
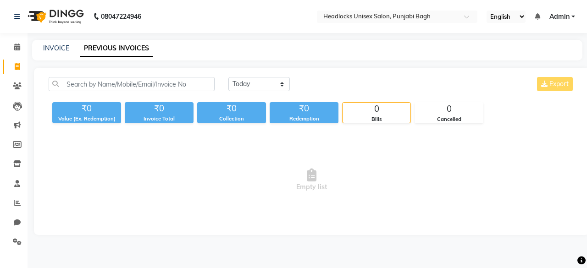
drag, startPoint x: 130, startPoint y: 76, endPoint x: 126, endPoint y: 84, distance: 9.2
click at [126, 84] on div "Today Yesterday Custom Range Export ₹0 Value (Ex. Redemption) ₹0 Invoice Total …" at bounding box center [312, 151] width 556 height 167
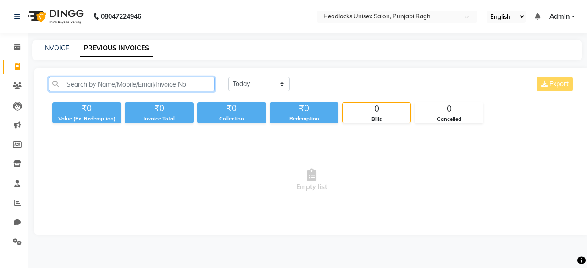
click at [126, 84] on input "text" at bounding box center [132, 84] width 166 height 14
type input "monika aror"
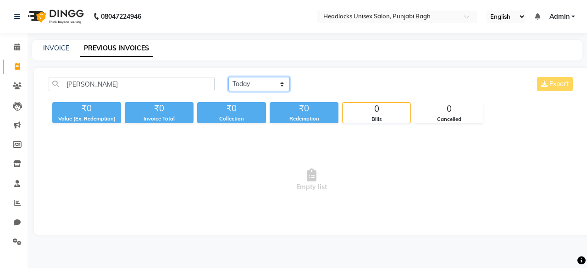
click at [254, 81] on select "[DATE] [DATE] Custom Range" at bounding box center [258, 84] width 61 height 14
select select "range"
click at [228, 77] on select "[DATE] [DATE] Custom Range" at bounding box center [258, 84] width 61 height 14
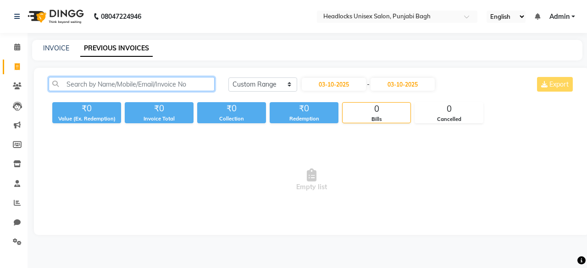
click at [138, 84] on input "text" at bounding box center [132, 84] width 166 height 14
type input "[PERSON_NAME]"
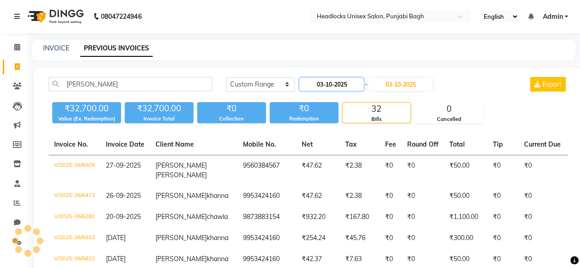
click at [345, 83] on input "03-10-2025" at bounding box center [332, 84] width 64 height 13
select select "10"
select select "2025"
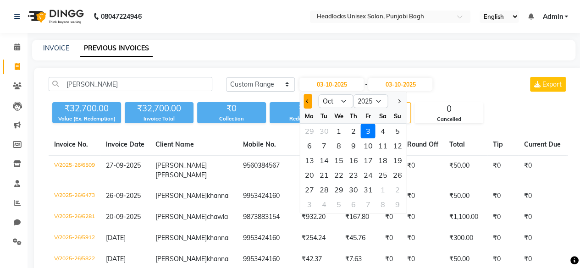
click at [309, 103] on button "Previous month" at bounding box center [308, 101] width 8 height 15
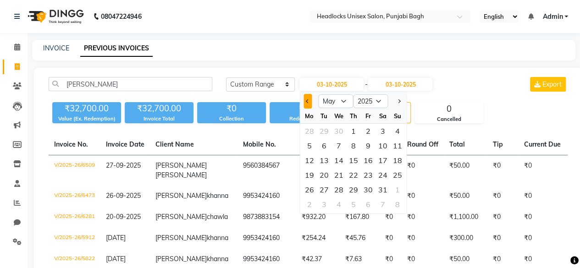
click at [309, 103] on button "Previous month" at bounding box center [308, 101] width 8 height 15
select select "4"
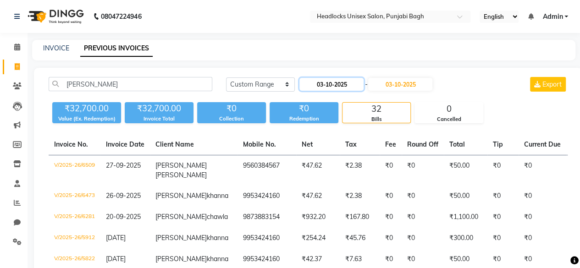
click at [336, 88] on input "03-10-2025" at bounding box center [332, 84] width 64 height 13
select select "10"
select select "2025"
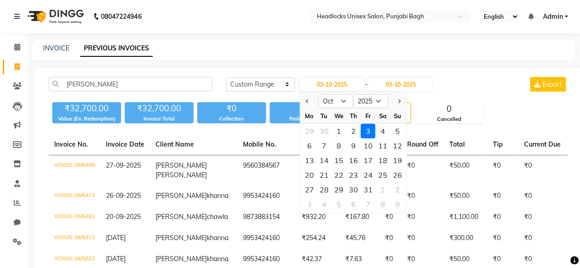
click at [303, 105] on div at bounding box center [310, 101] width 18 height 15
drag, startPoint x: 303, startPoint y: 105, endPoint x: 311, endPoint y: 101, distance: 8.2
click at [311, 101] on div at bounding box center [310, 101] width 18 height 15
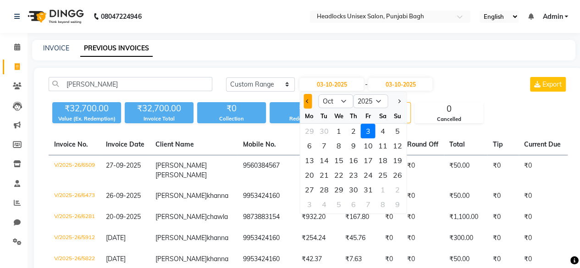
click at [311, 101] on button "Previous month" at bounding box center [308, 101] width 8 height 15
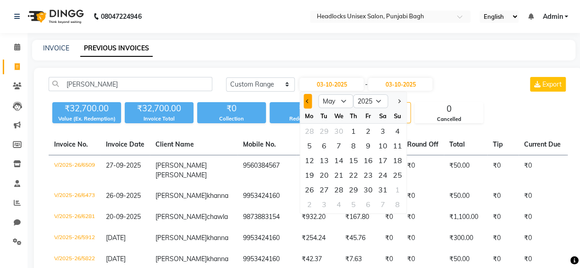
click at [311, 101] on button "Previous month" at bounding box center [308, 101] width 8 height 15
select select "3"
click at [381, 133] on div "1" at bounding box center [383, 131] width 15 height 15
type input "[DATE]"
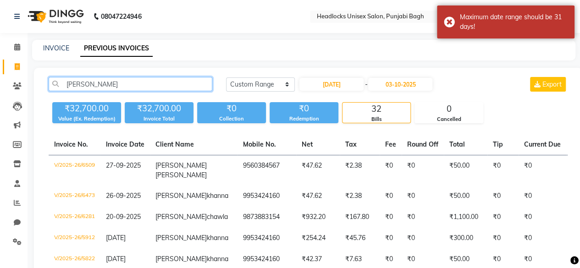
click at [169, 87] on input "[PERSON_NAME]" at bounding box center [131, 84] width 164 height 14
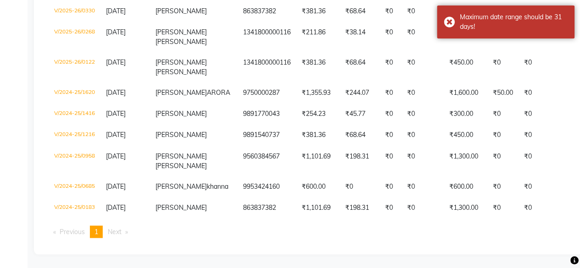
scroll to position [769, 0]
type input "monika ar"
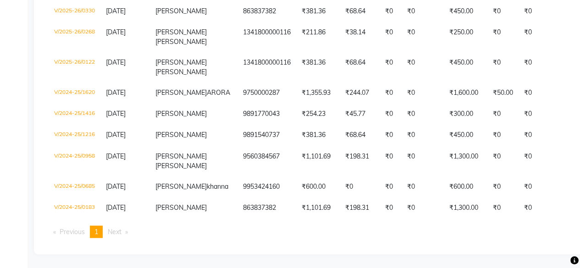
click at [180, 104] on td "[PERSON_NAME]" at bounding box center [194, 93] width 88 height 21
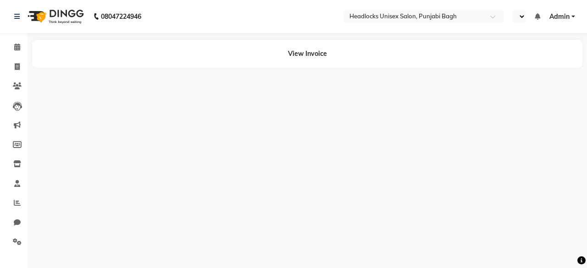
select select "en"
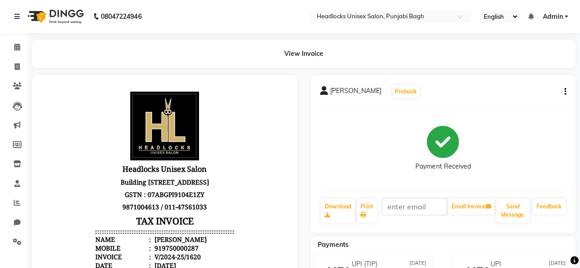
scroll to position [7, 0]
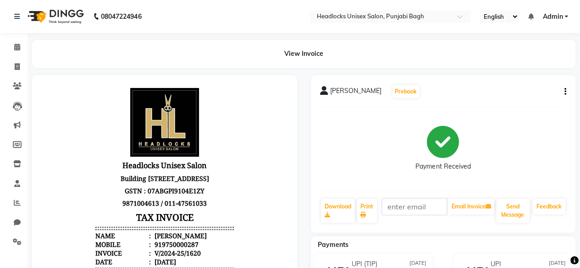
click at [565, 92] on icon "button" at bounding box center [566, 92] width 2 height 0
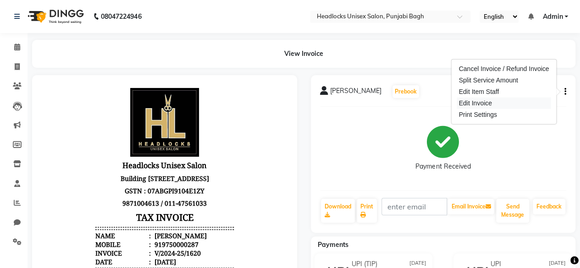
click at [480, 107] on div "Edit Invoice" at bounding box center [504, 103] width 94 height 11
select select "service"
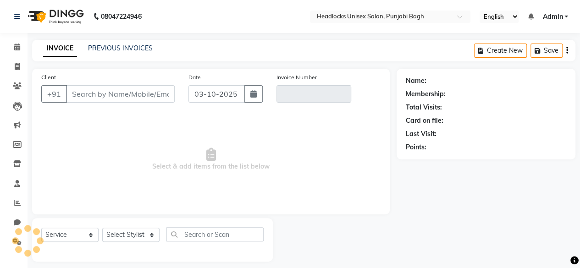
scroll to position [7, 0]
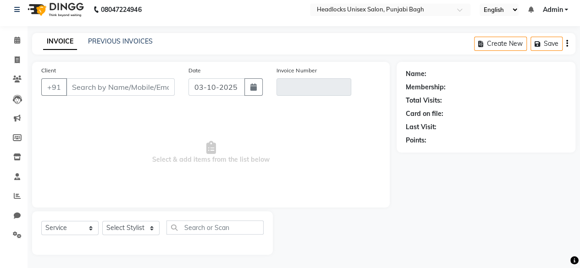
type input "9750000287"
type input "V/2024-25/1620"
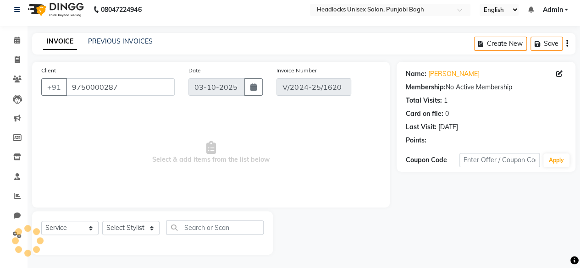
type input "[DATE]"
select select "select"
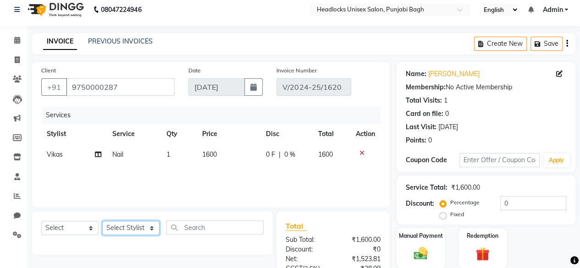
click at [122, 231] on select "Select Stylist ⁠Agnies ⁠Akash Arjun Ashi Cefrina Faizan Irfan Jamshed Jenny Jul…" at bounding box center [130, 228] width 57 height 14
select select "69047"
click at [102, 221] on select "Select Stylist ⁠Agnies ⁠Akash Arjun Ashi Cefrina Faizan Irfan Jamshed Jenny Jul…" at bounding box center [130, 228] width 57 height 14
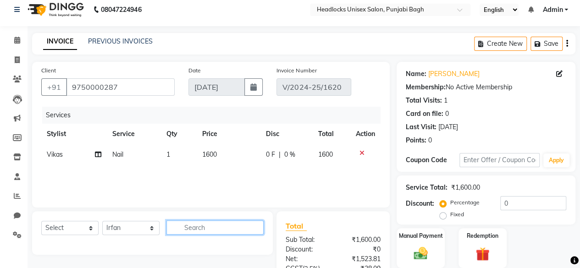
click at [197, 230] on input "text" at bounding box center [215, 228] width 97 height 14
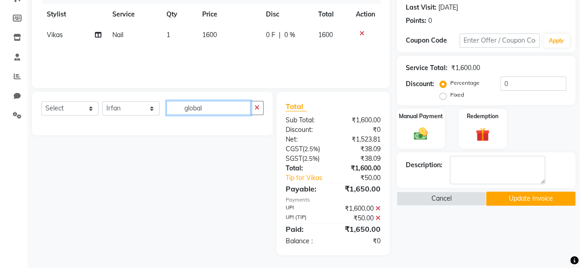
type input "global"
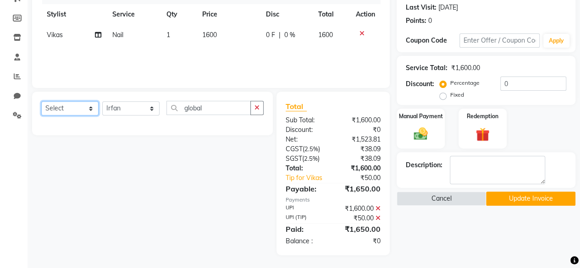
click at [57, 110] on select "Select Service Product Membership Package Voucher Prepaid Gift Card" at bounding box center [69, 108] width 57 height 14
select select "service"
click at [41, 101] on select "Select Service Product Membership Package Voucher Prepaid Gift Card" at bounding box center [69, 108] width 57 height 14
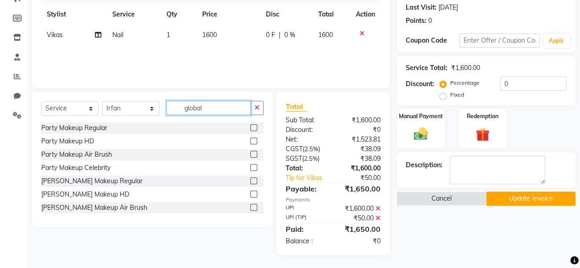
click at [230, 112] on input "global" at bounding box center [209, 108] width 84 height 14
type input "global"
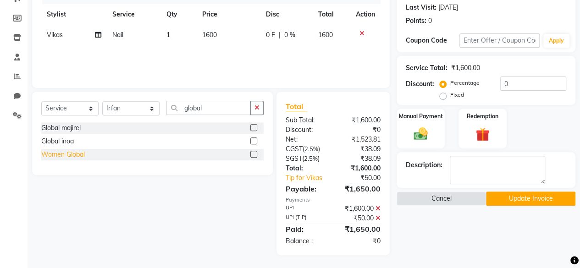
click at [67, 154] on div "Women Global" at bounding box center [63, 155] width 44 height 10
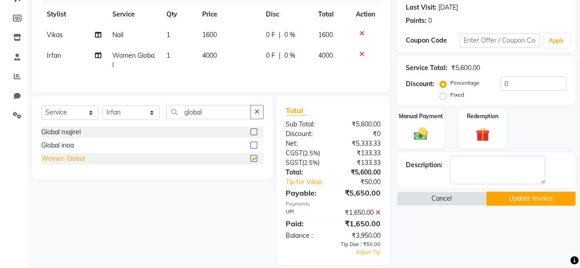
checkbox input "false"
click at [201, 54] on td "4000" at bounding box center [229, 60] width 64 height 30
select select "69047"
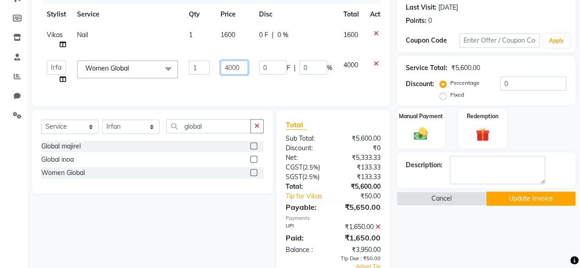
click at [235, 63] on input "4000" at bounding box center [235, 68] width 28 height 14
type input "11000"
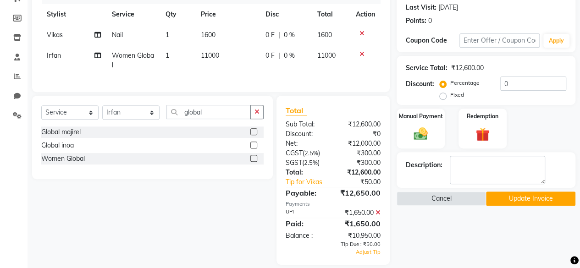
click at [249, 83] on div "Services Stylist Service Qty Price Disc Total Action ⁠Vikas Nail 1 1600 0 F | 0…" at bounding box center [211, 35] width 340 height 96
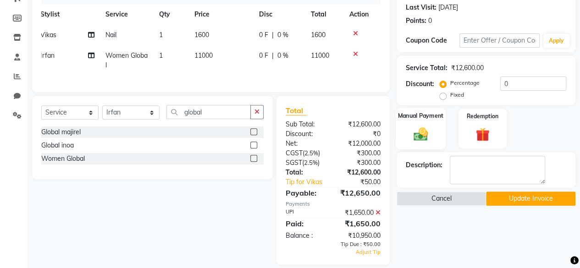
click at [435, 126] on div "Manual Payment" at bounding box center [421, 129] width 50 height 42
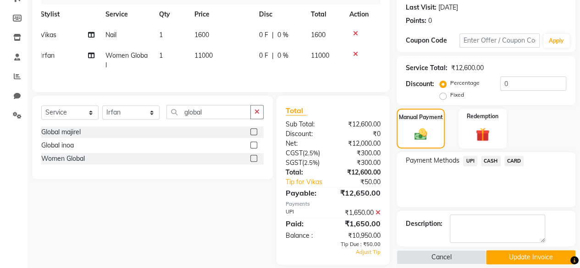
click at [488, 157] on span "CASH" at bounding box center [491, 161] width 20 height 11
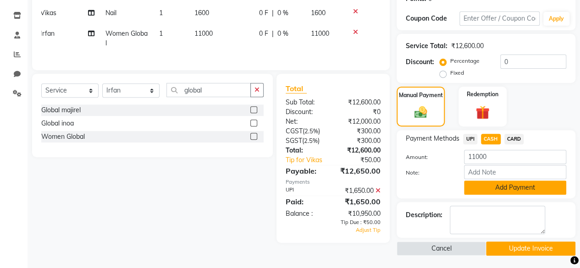
click at [481, 185] on button "Add Payment" at bounding box center [515, 188] width 102 height 14
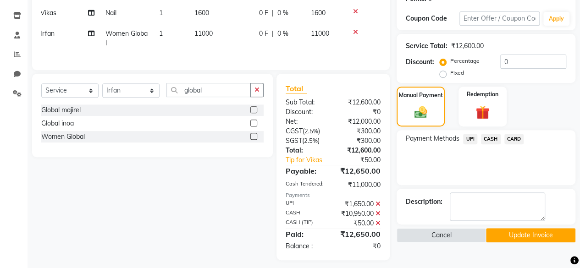
scroll to position [170, 0]
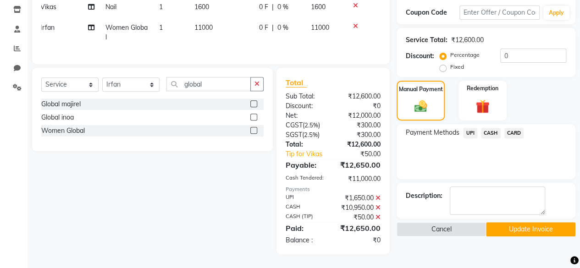
click at [517, 223] on button "Update Invoice" at bounding box center [530, 230] width 89 height 14
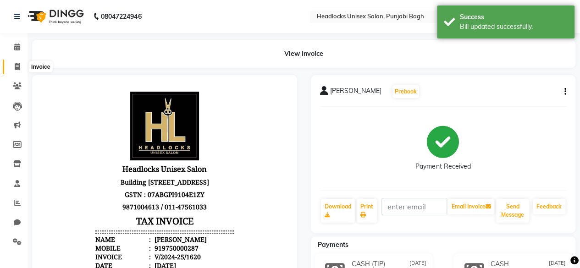
click at [16, 63] on span at bounding box center [17, 67] width 16 height 11
select select "service"
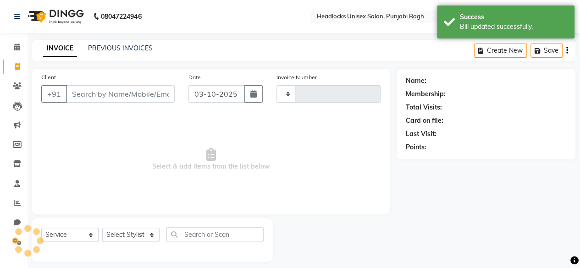
scroll to position [7, 0]
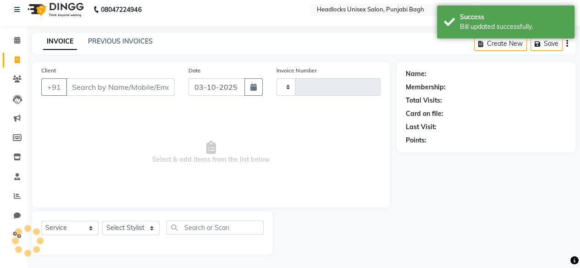
type input "6686"
select select "7719"
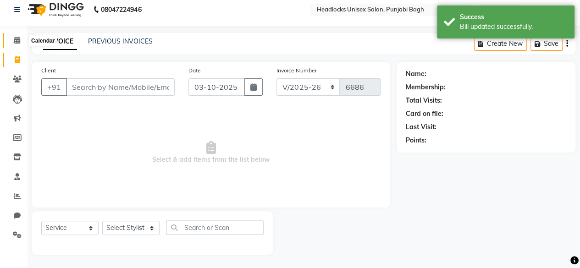
click at [16, 39] on icon at bounding box center [17, 40] width 6 height 7
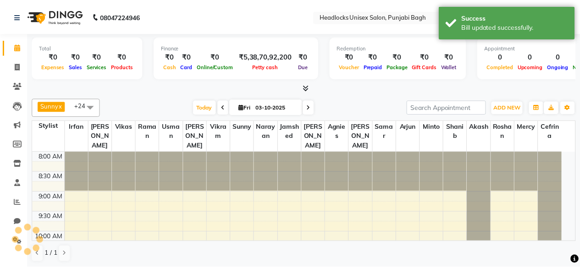
scroll to position [120, 0]
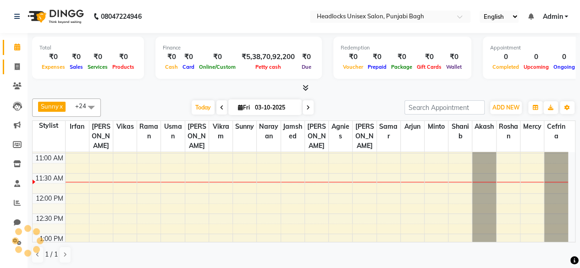
drag, startPoint x: 16, startPoint y: 55, endPoint x: 21, endPoint y: 70, distance: 16.1
click at [21, 70] on ul "Calendar Invoice Clients Leads Marketing Members Inventory Staff Reports Chat S…" at bounding box center [14, 147] width 28 height 219
click at [21, 70] on span at bounding box center [17, 67] width 16 height 11
select select "7719"
select select "service"
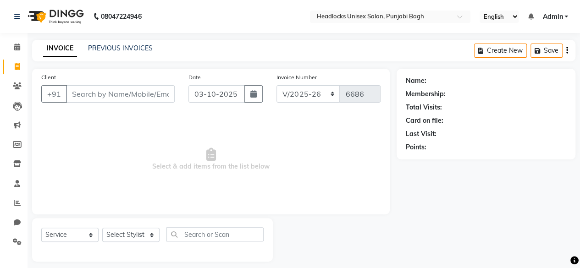
click at [17, 60] on link "Invoice" at bounding box center [14, 67] width 22 height 15
select select "service"
type input "6686"
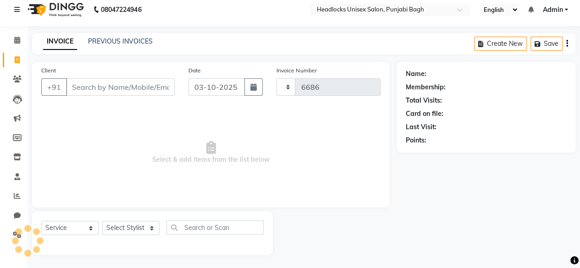
select select "7719"
